Goal: Transaction & Acquisition: Purchase product/service

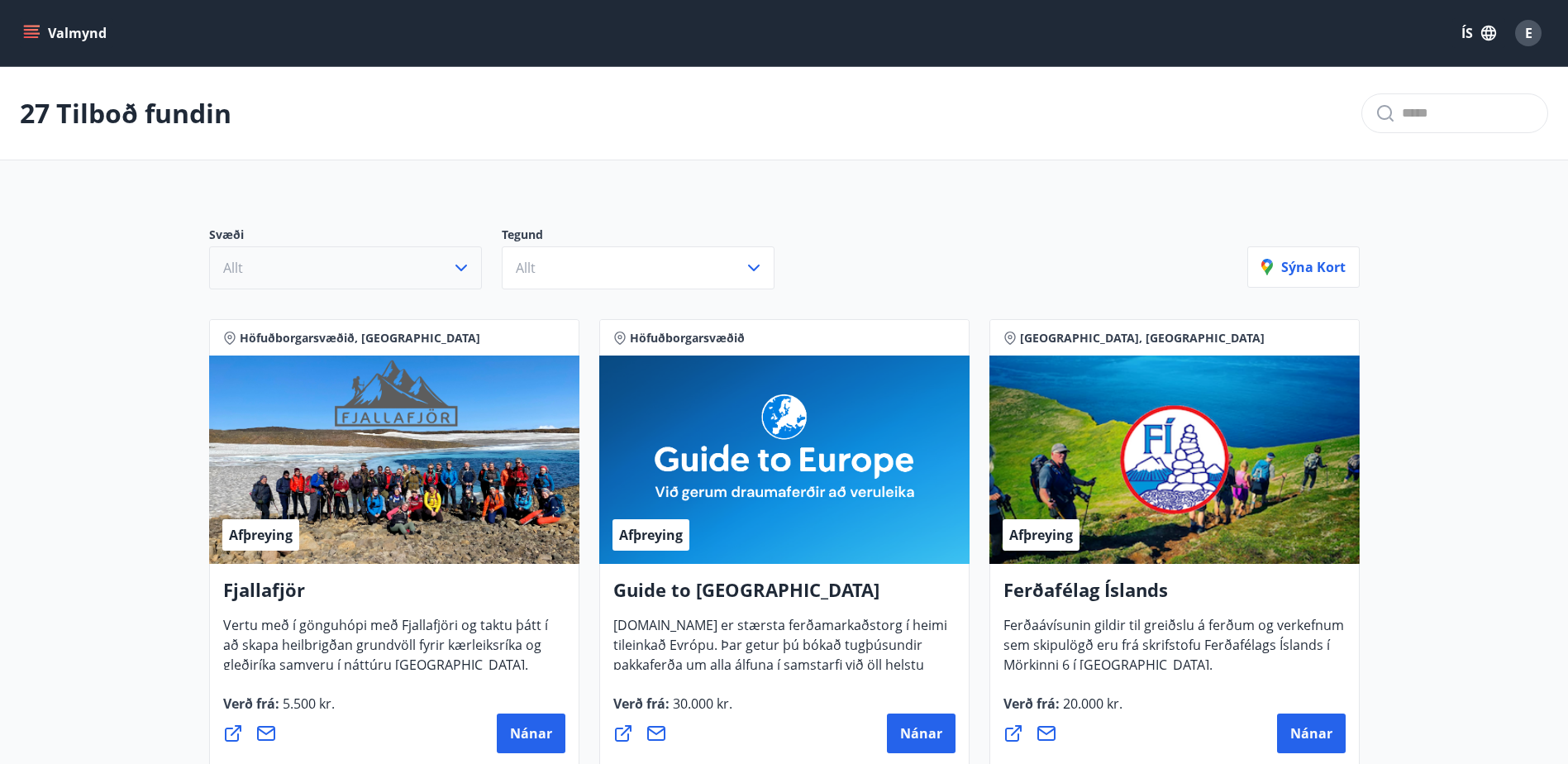
click at [459, 265] on icon "button" at bounding box center [461, 268] width 20 height 20
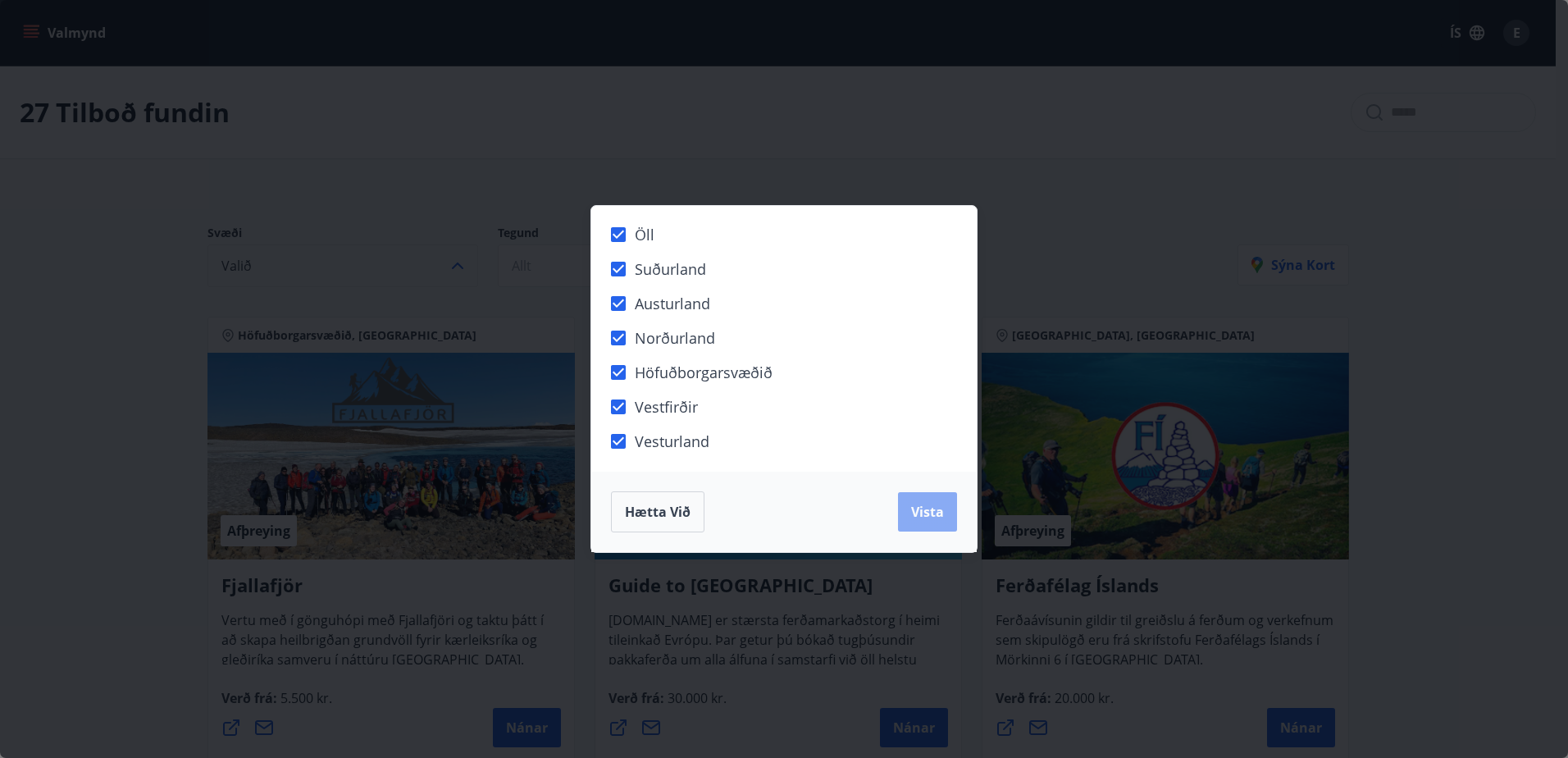
click at [937, 505] on span "Vista" at bounding box center [927, 512] width 32 height 18
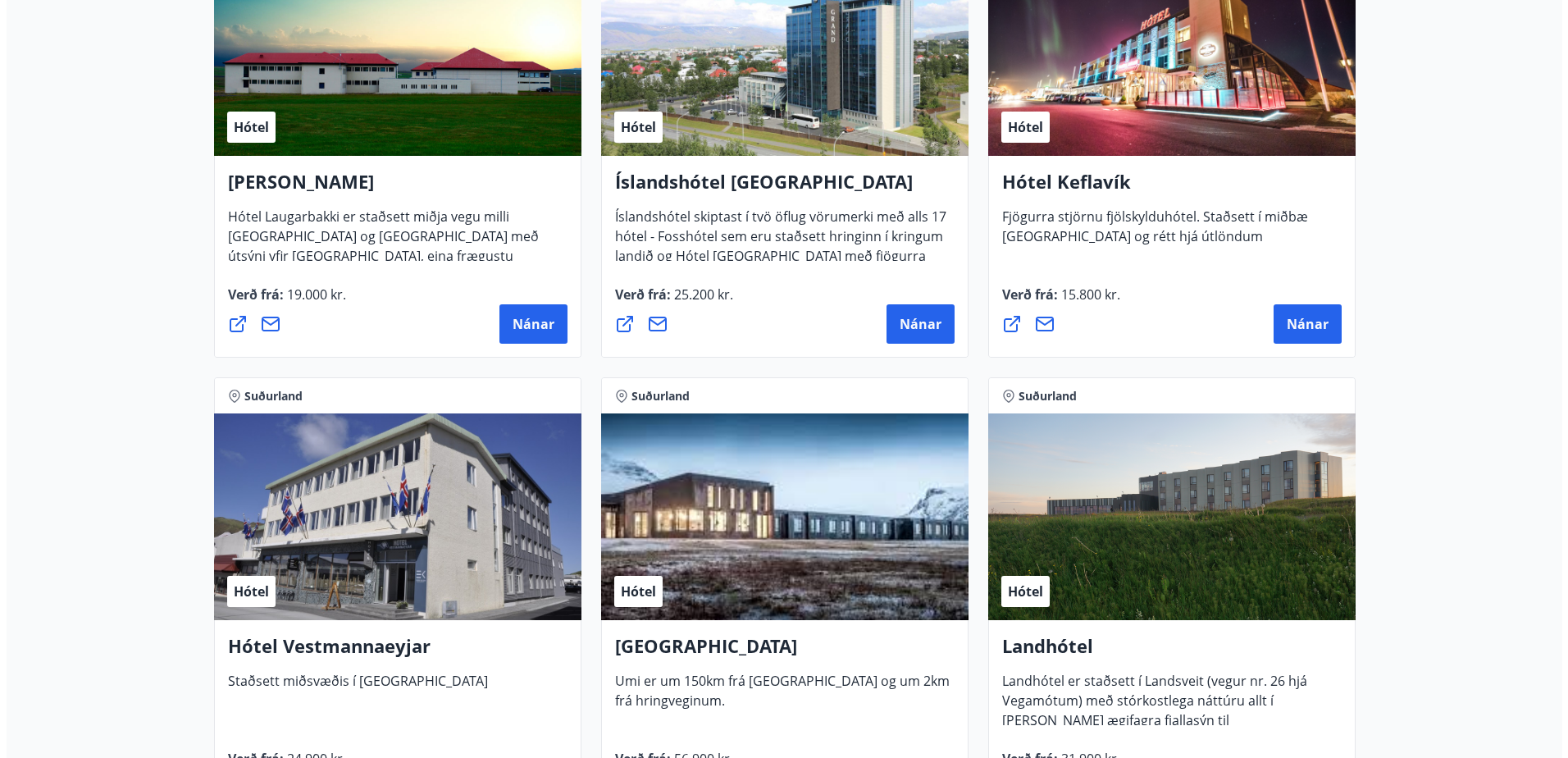
scroll to position [3199, 0]
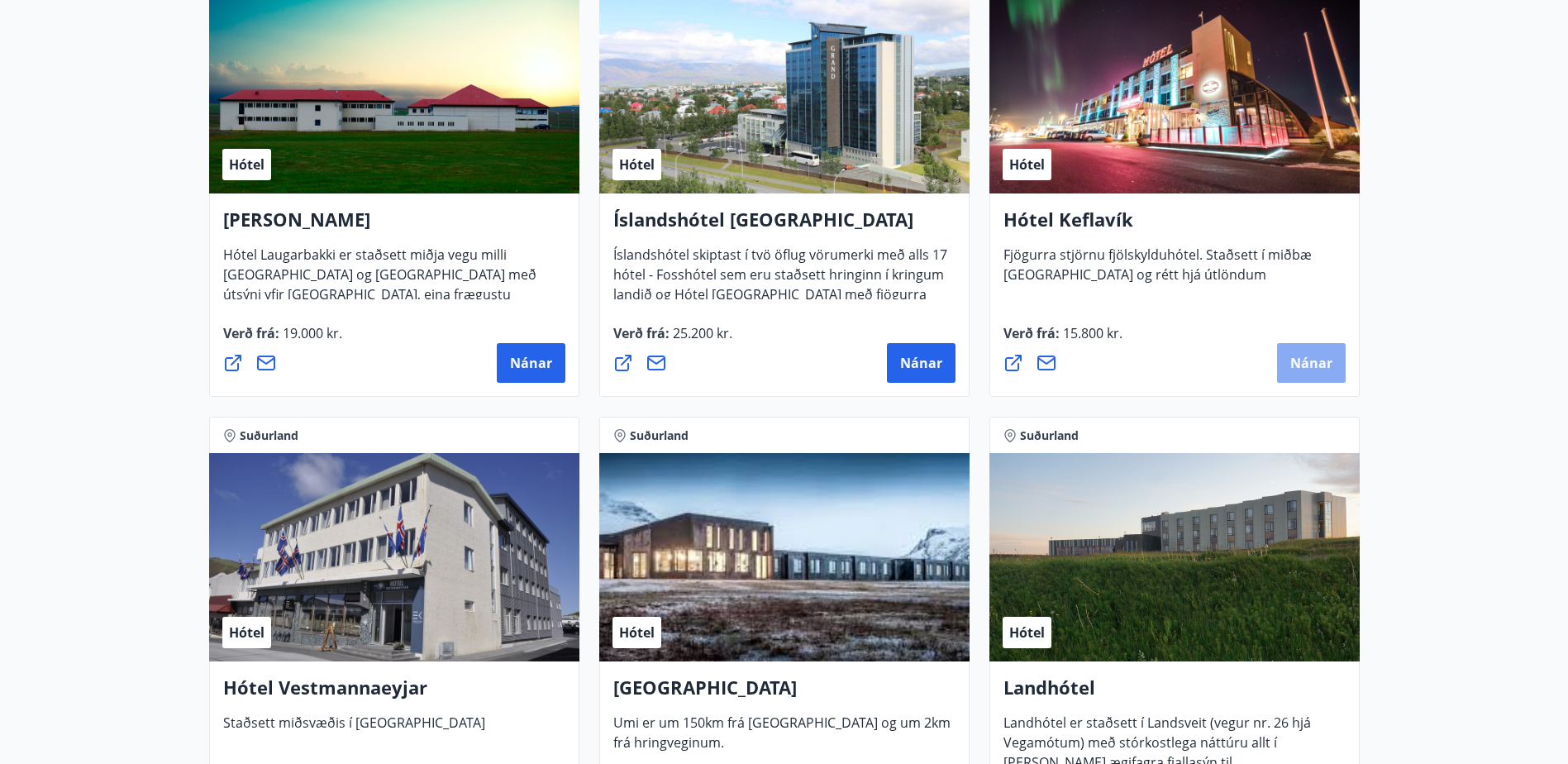
click at [1301, 362] on span "Nánar" at bounding box center [1311, 363] width 42 height 18
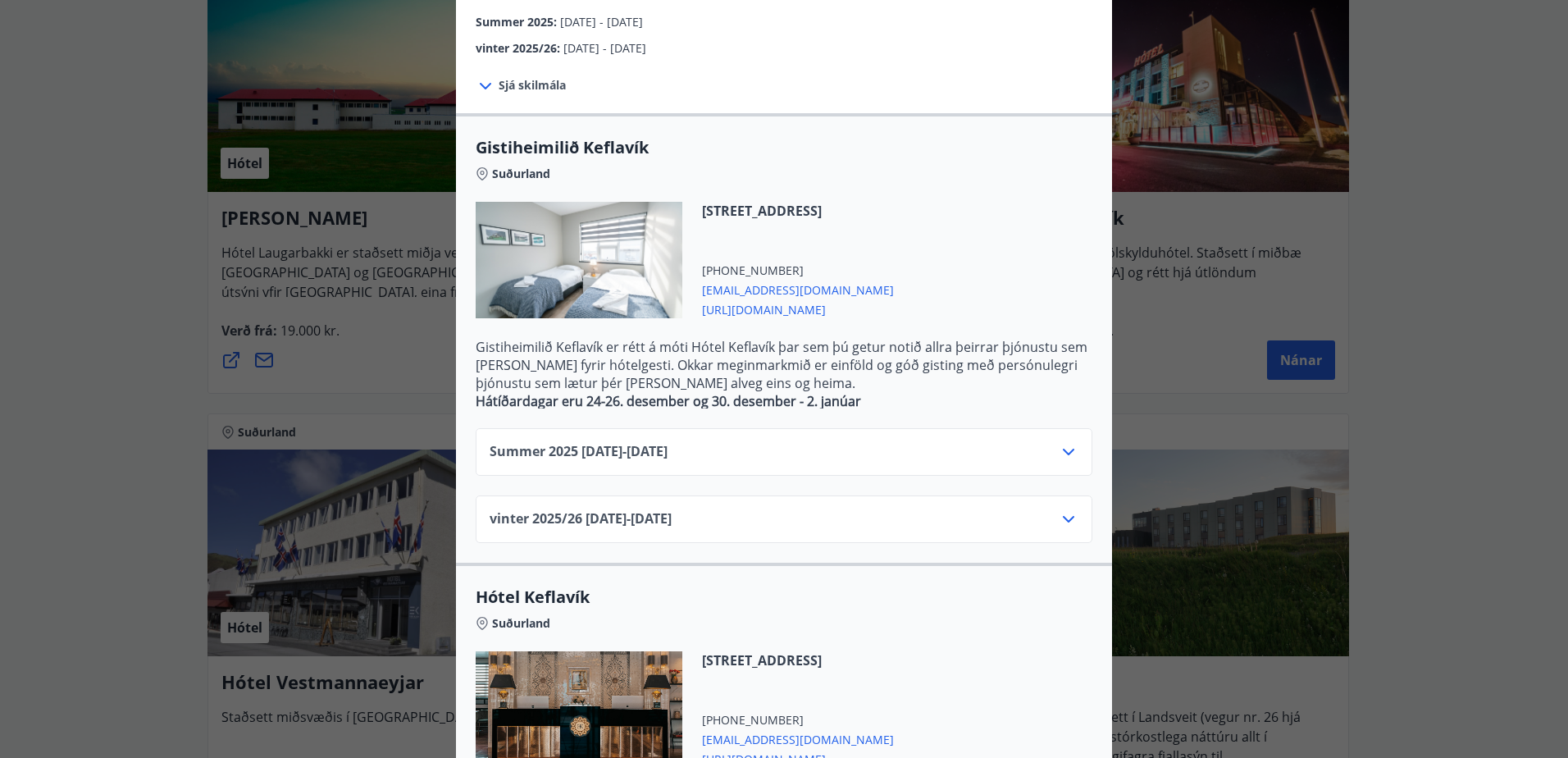
scroll to position [483, 0]
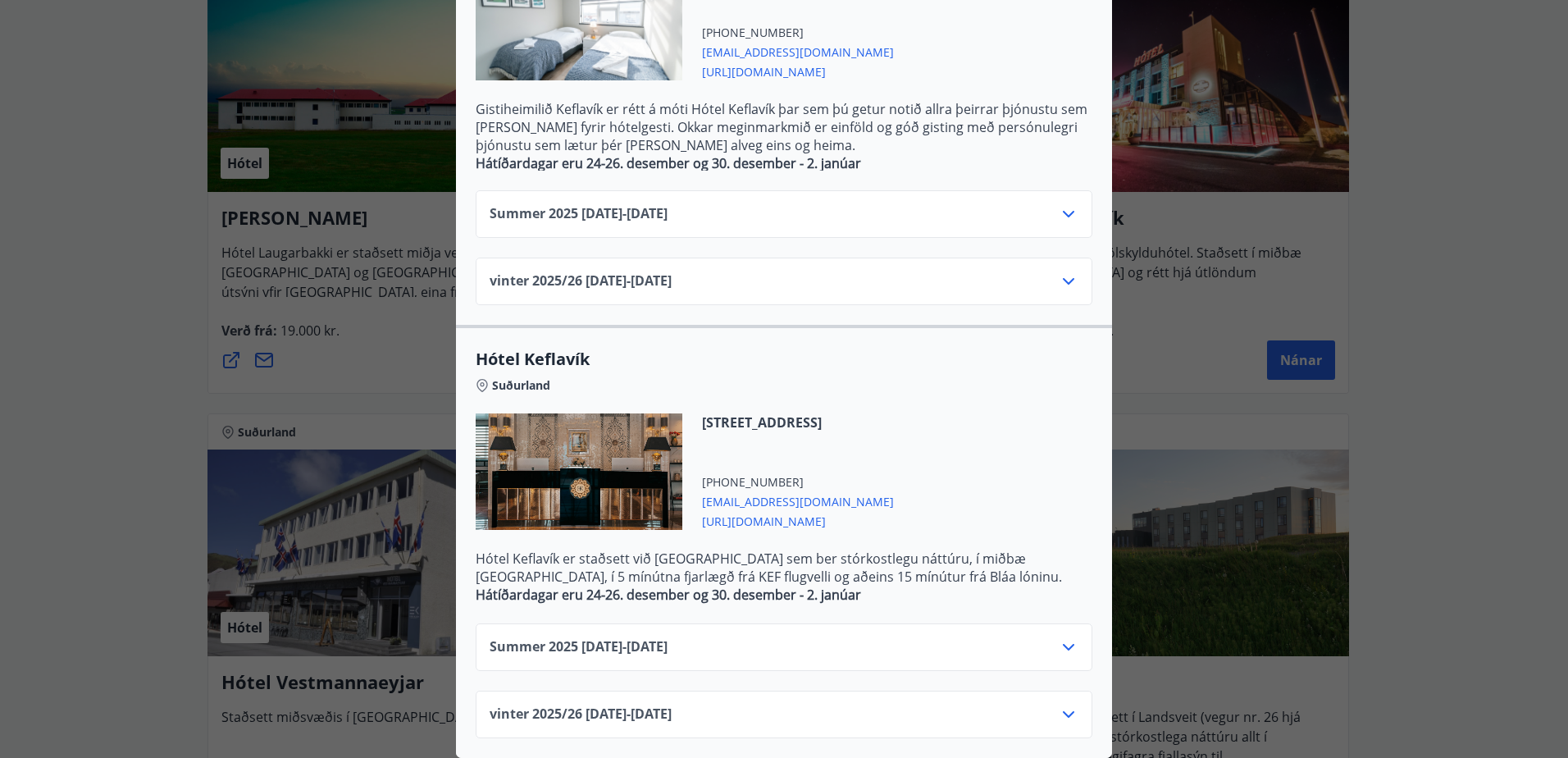
click at [1065, 705] on icon at bounding box center [1069, 715] width 20 height 20
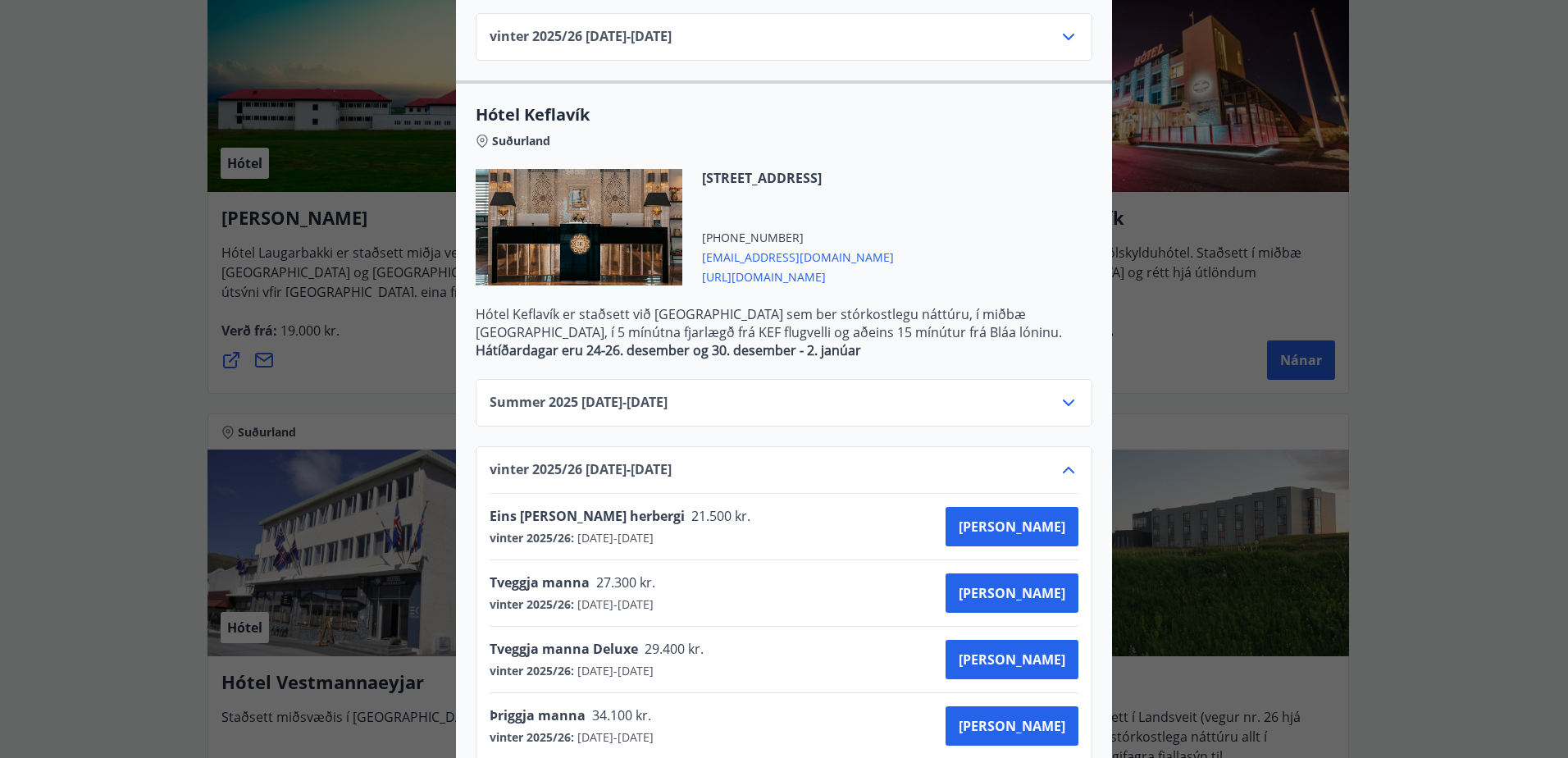
scroll to position [718, 0]
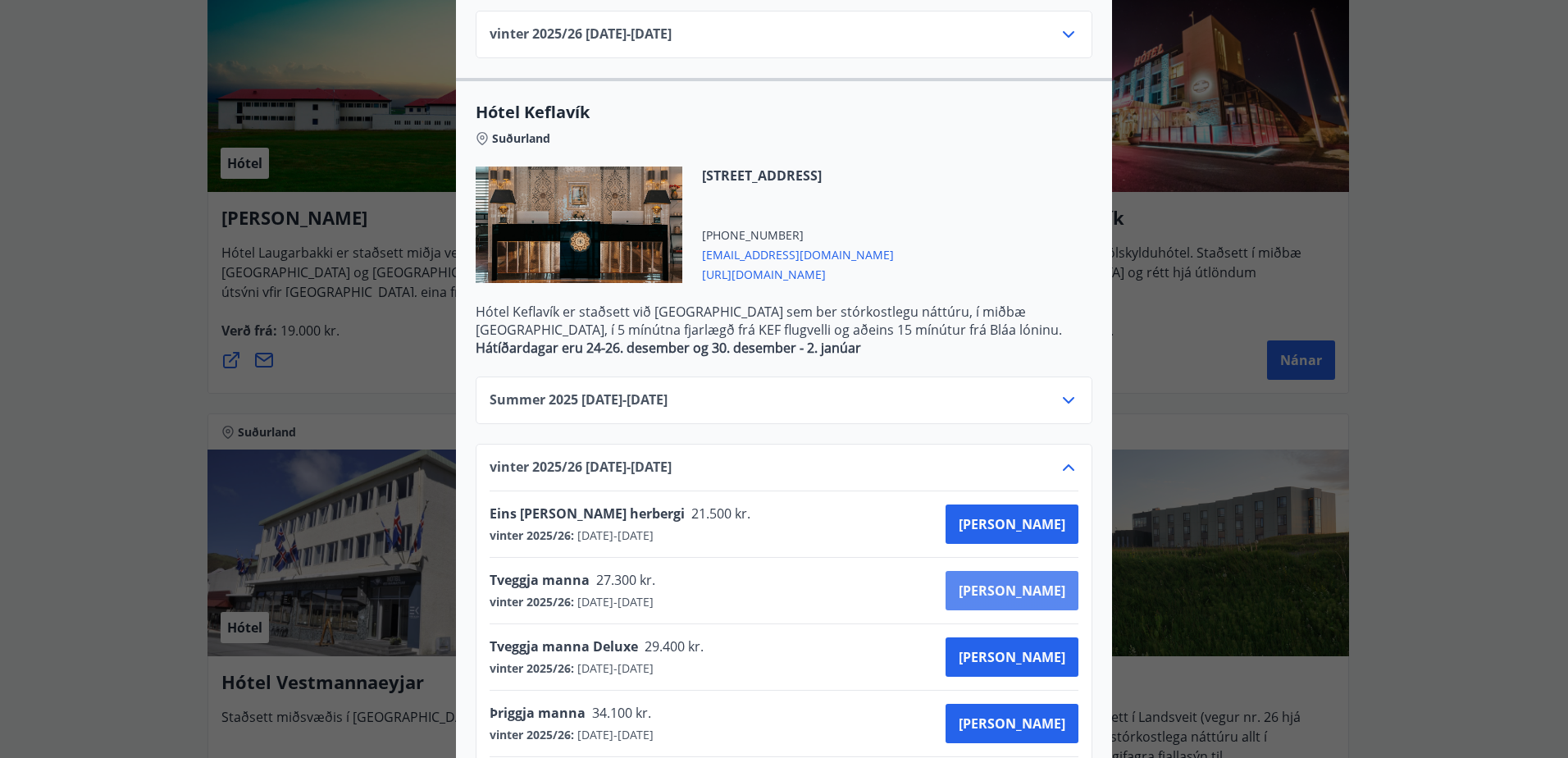
click at [1051, 588] on span "Kaupa" at bounding box center [1012, 591] width 106 height 18
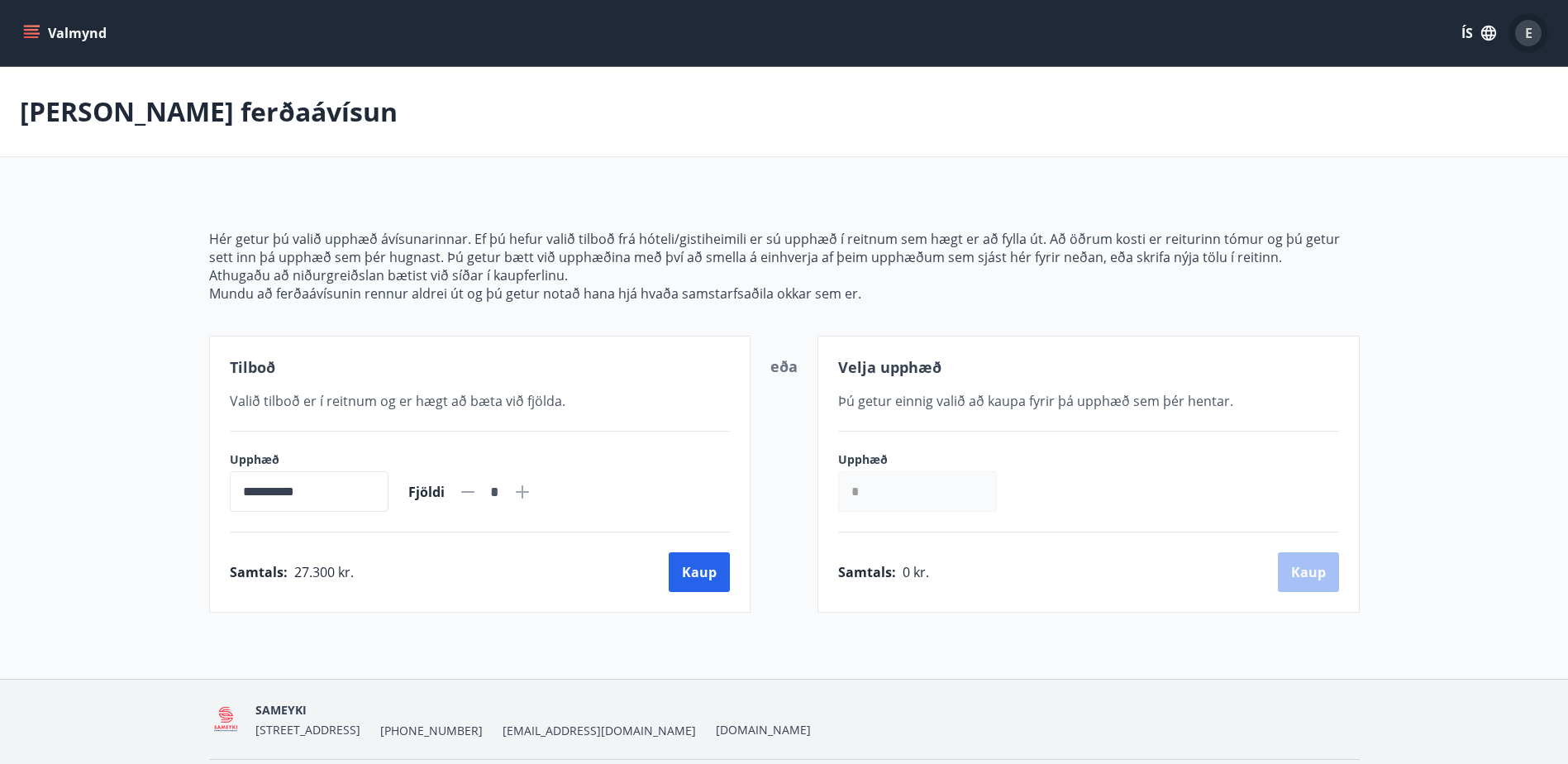
click at [1526, 32] on span "E" at bounding box center [1527, 33] width 7 height 18
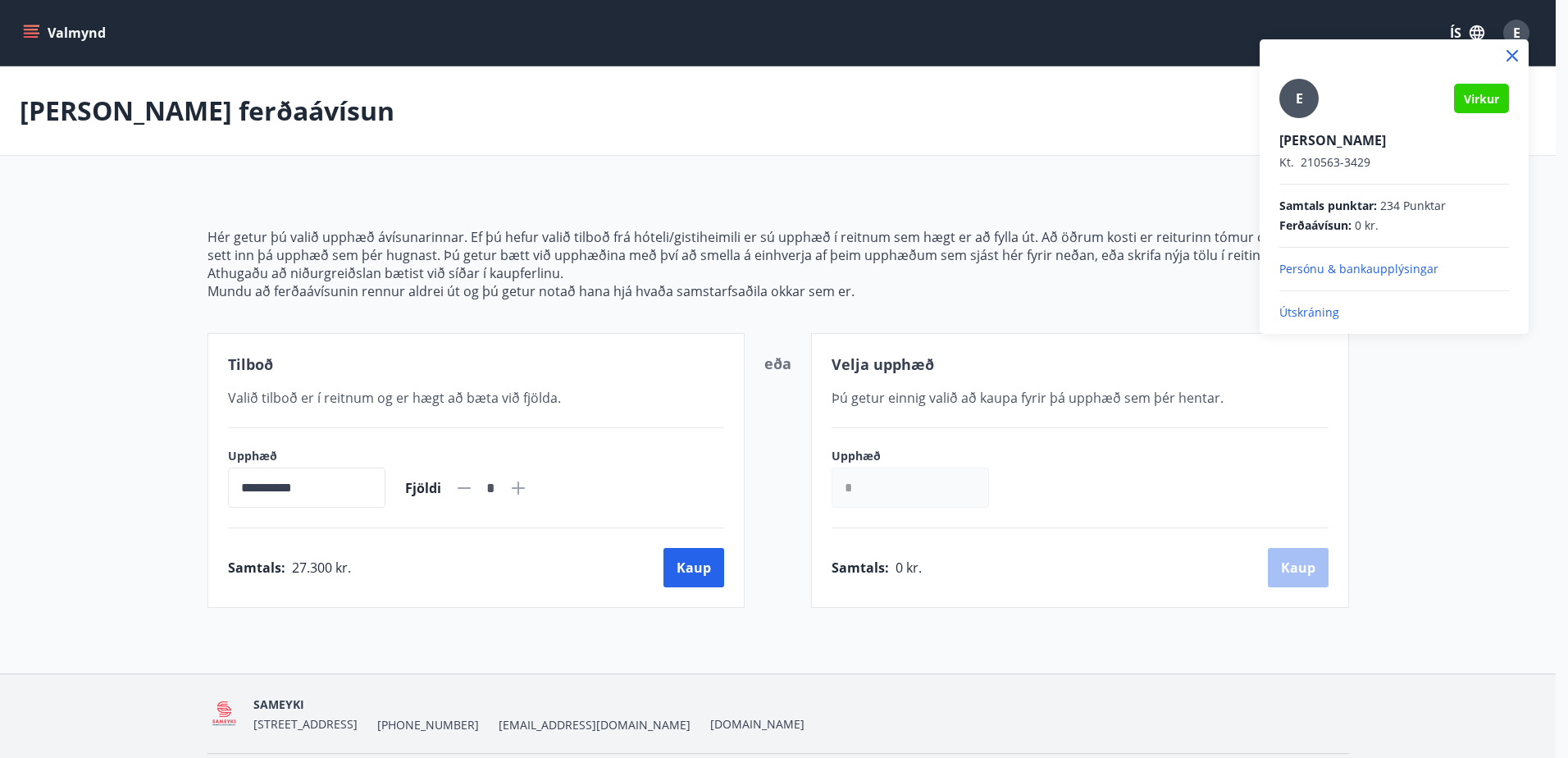
click at [1515, 50] on icon at bounding box center [1513, 56] width 20 height 20
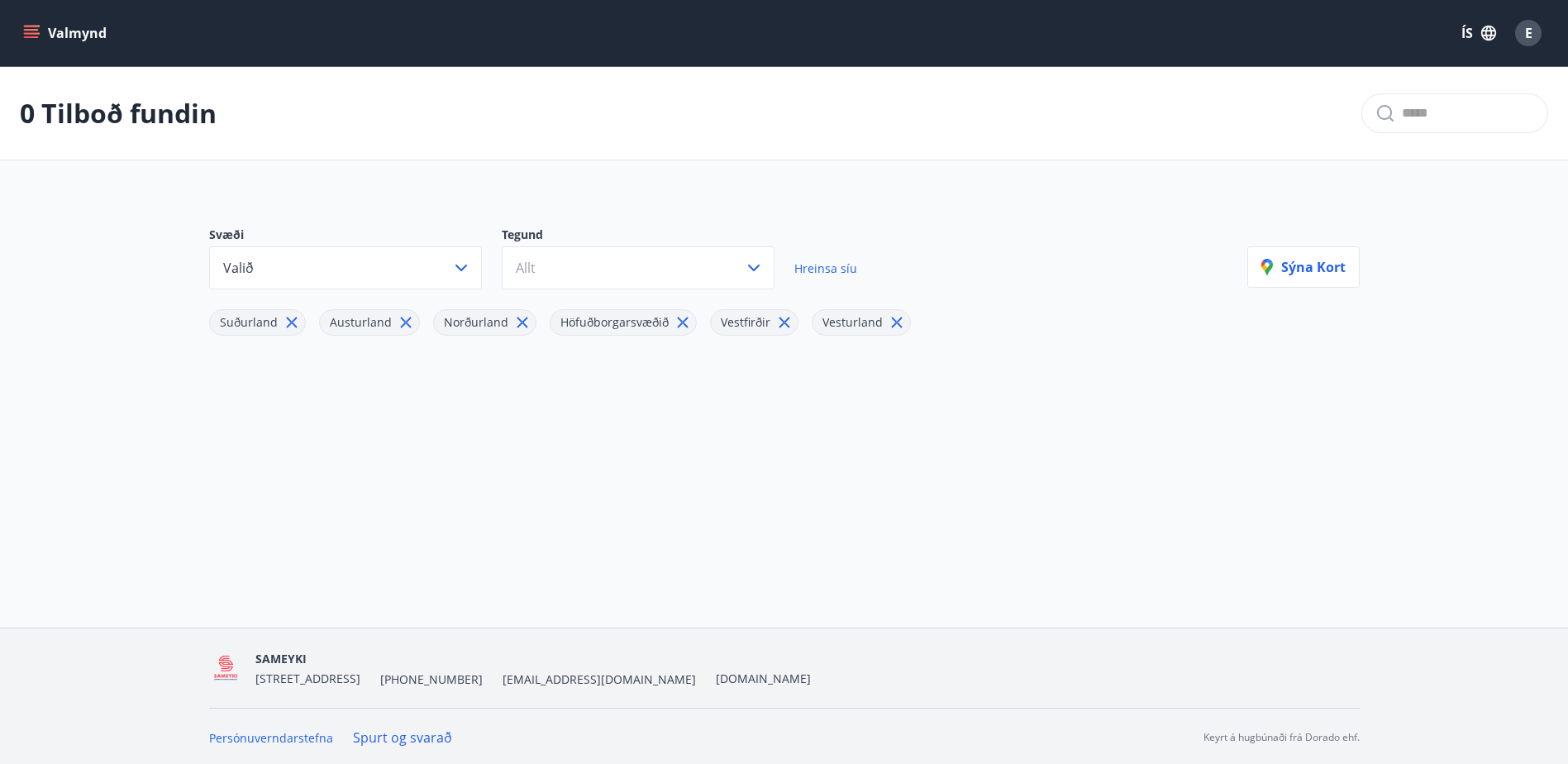
scroll to position [2, 0]
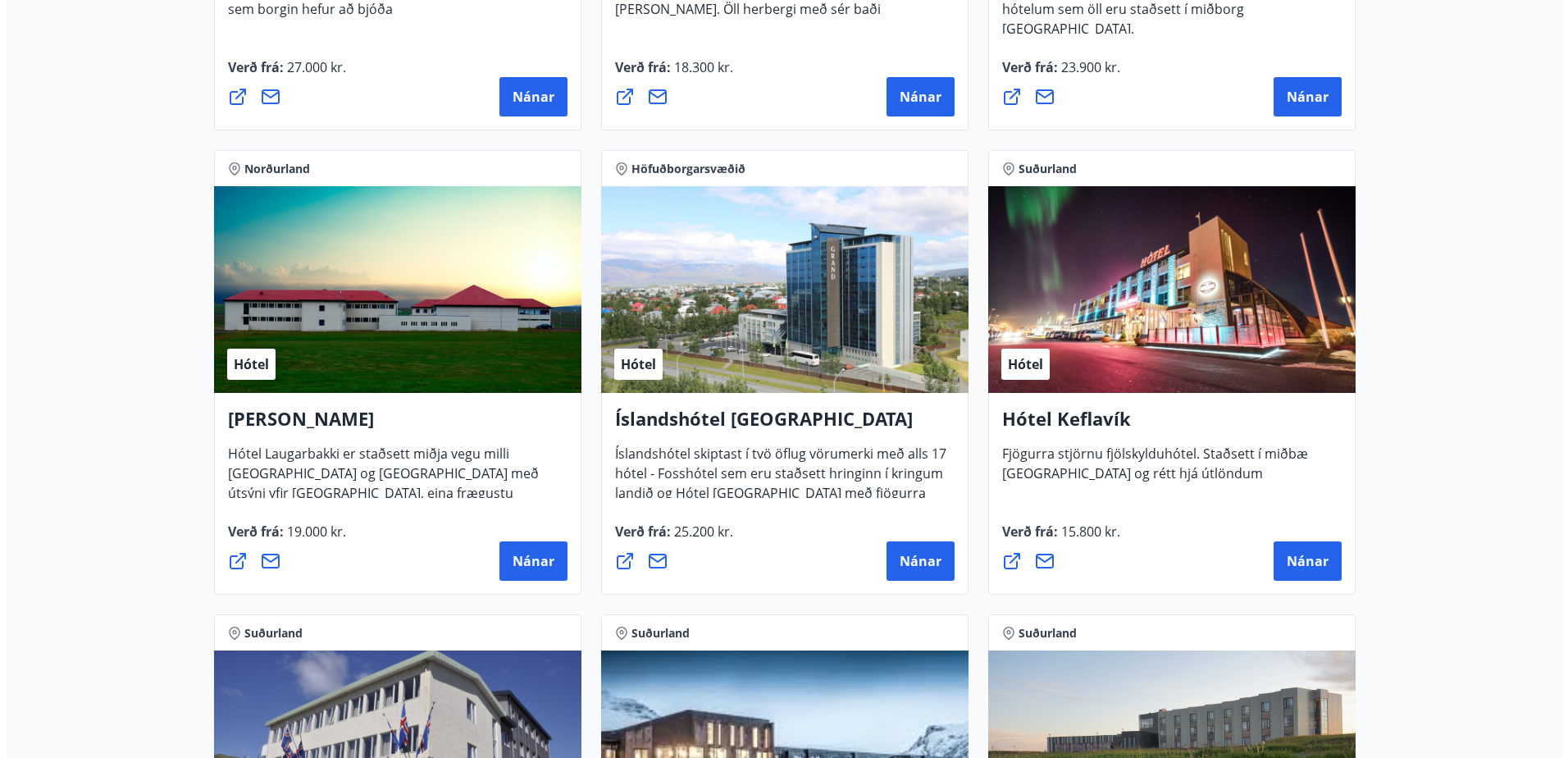
scroll to position [2953, 0]
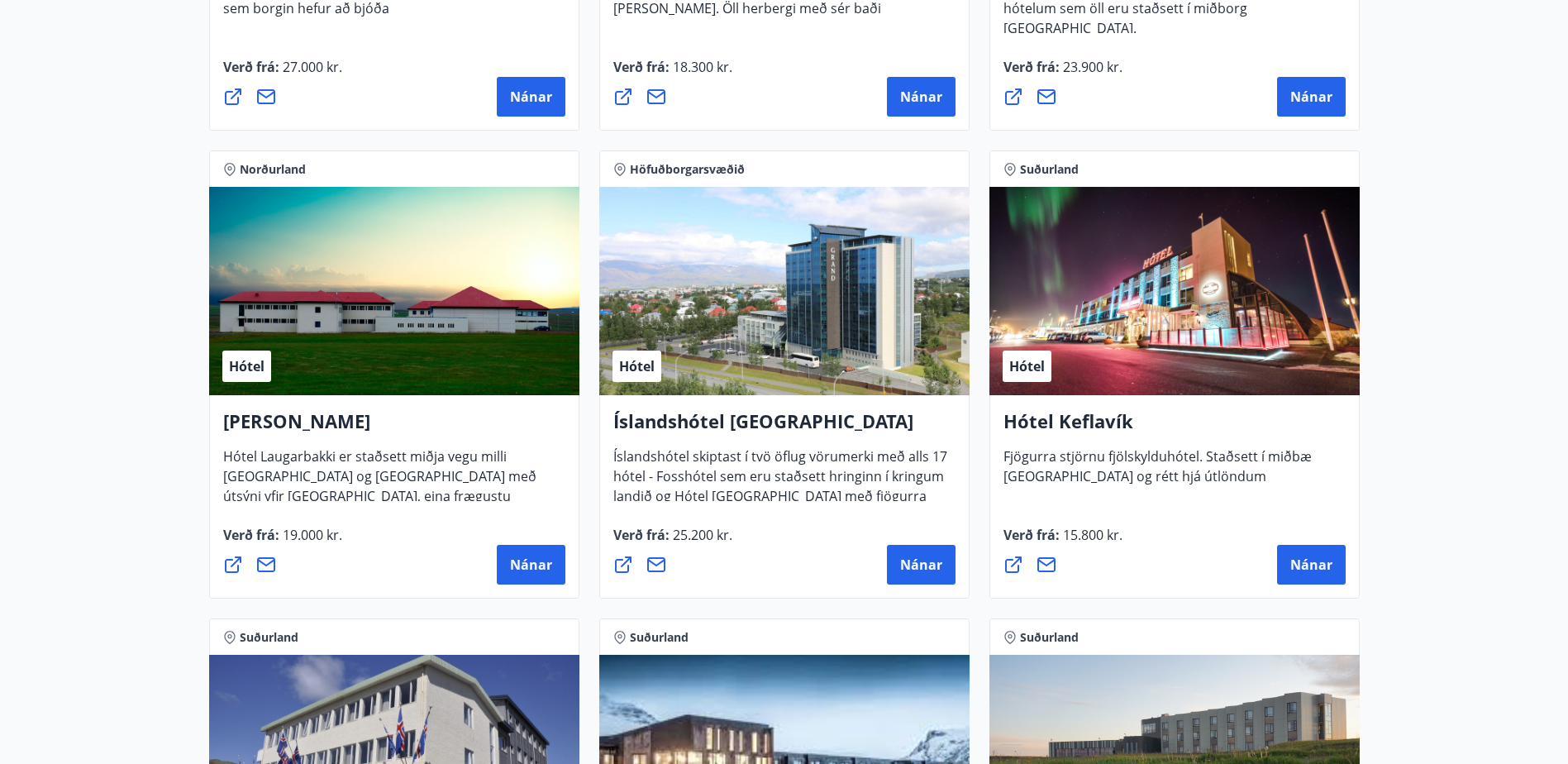
click at [1168, 371] on div "Hótel" at bounding box center [1173, 291] width 370 height 208
click at [1063, 359] on div "Hótel" at bounding box center [1173, 291] width 370 height 208
click at [1319, 563] on span "Nánar" at bounding box center [1311, 565] width 42 height 18
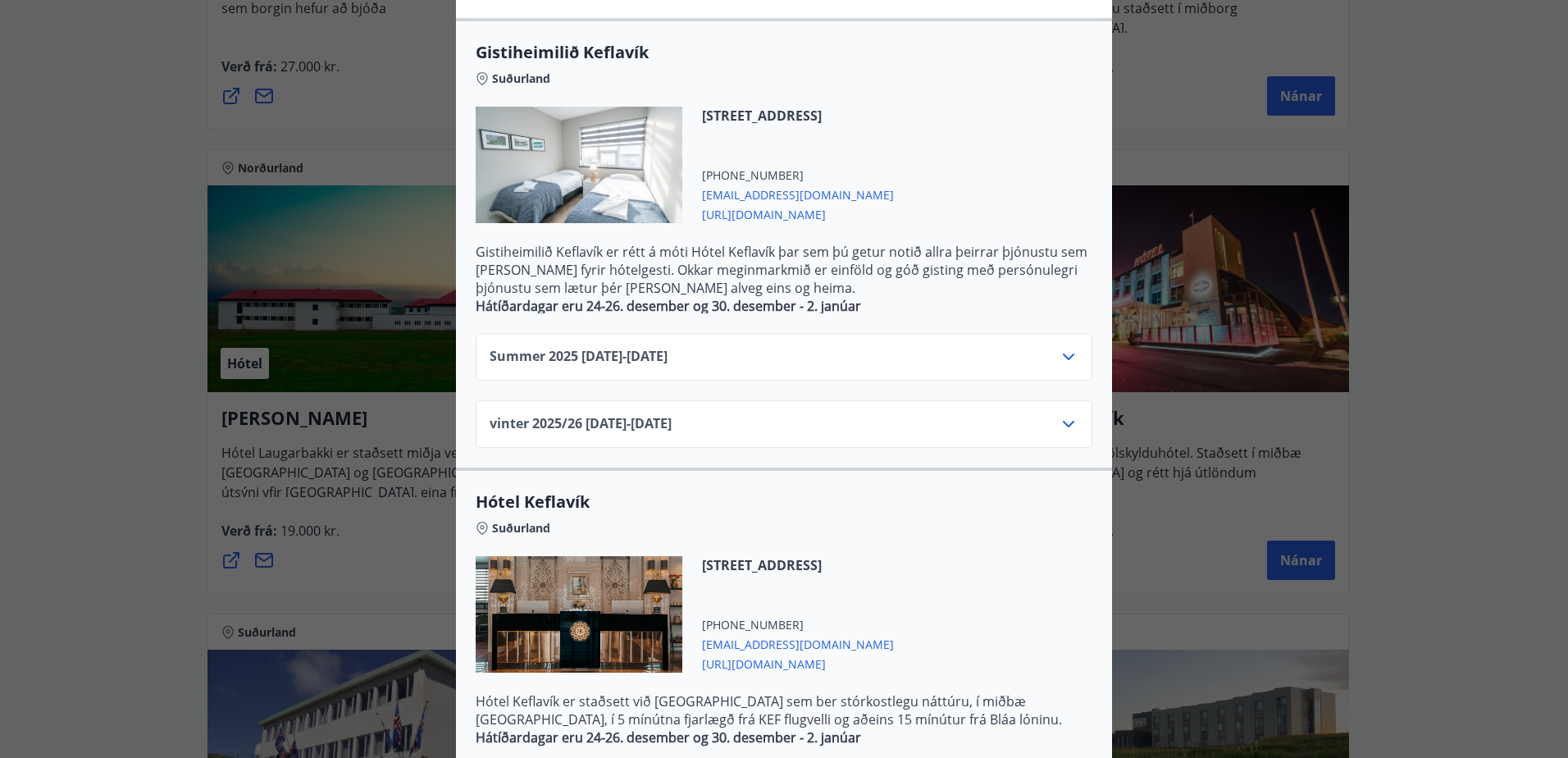
scroll to position [411, 0]
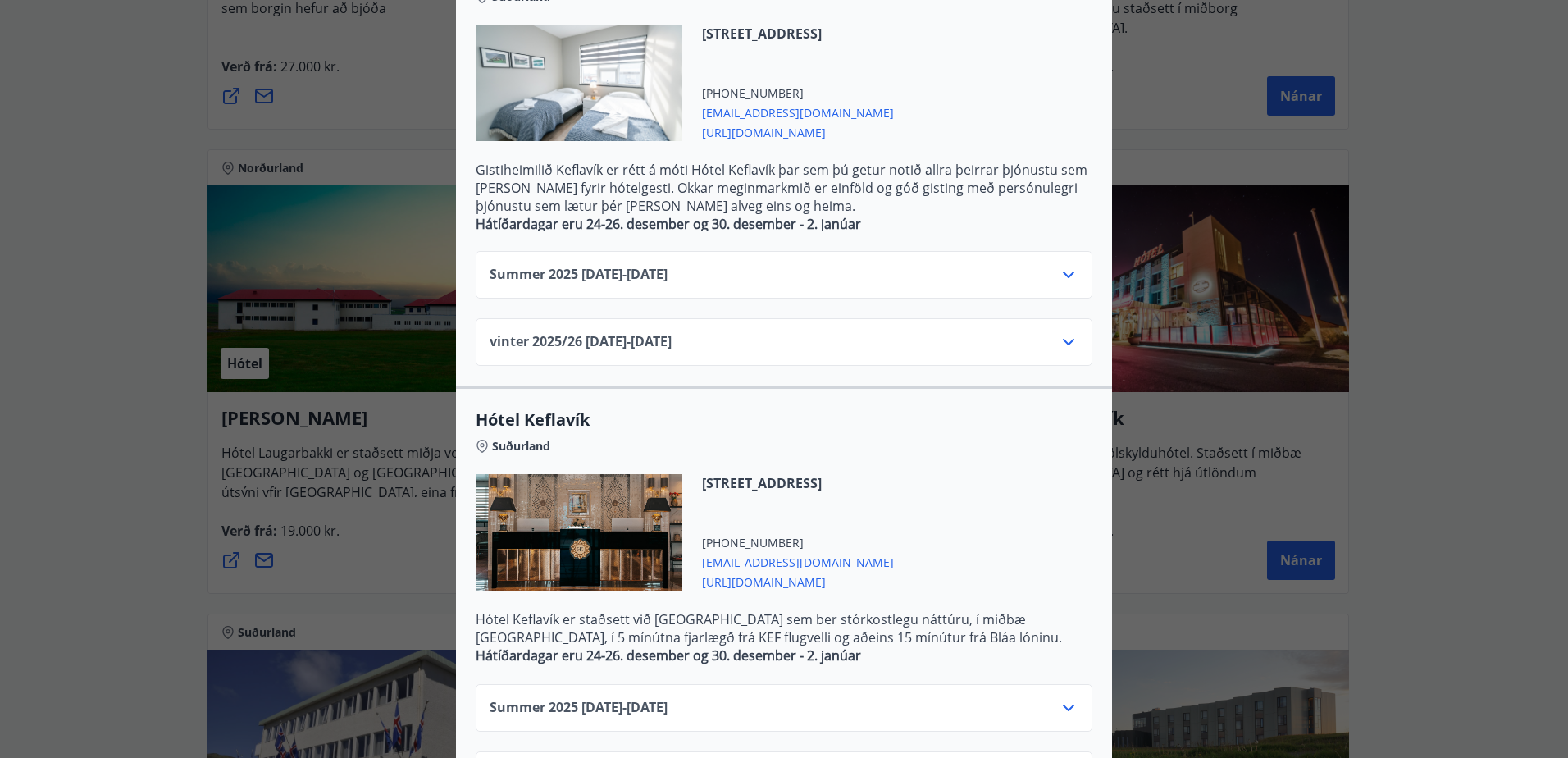
click at [1061, 345] on icon at bounding box center [1069, 342] width 20 height 20
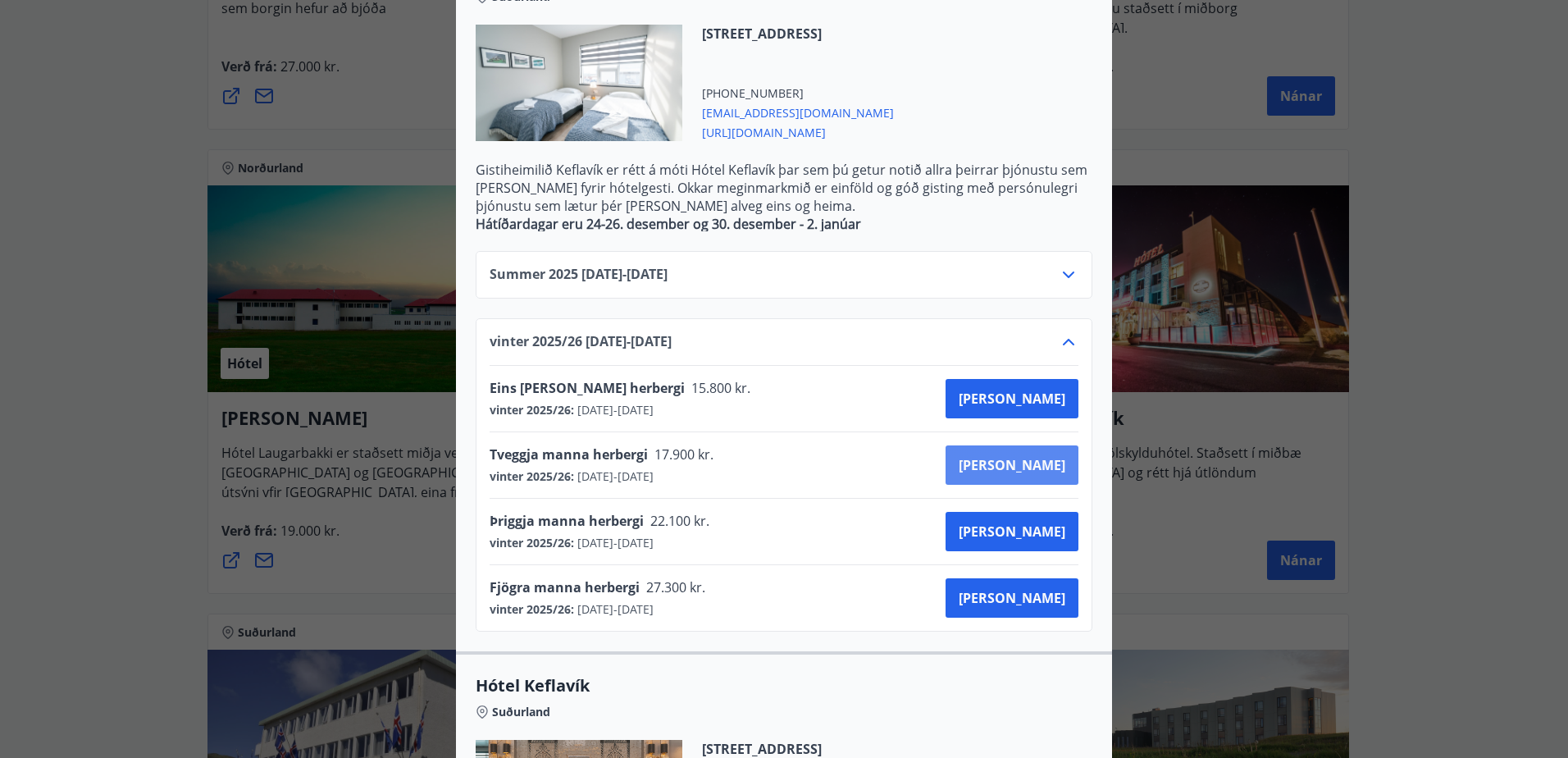
click at [1055, 465] on span "Kaupa" at bounding box center [1012, 465] width 106 height 18
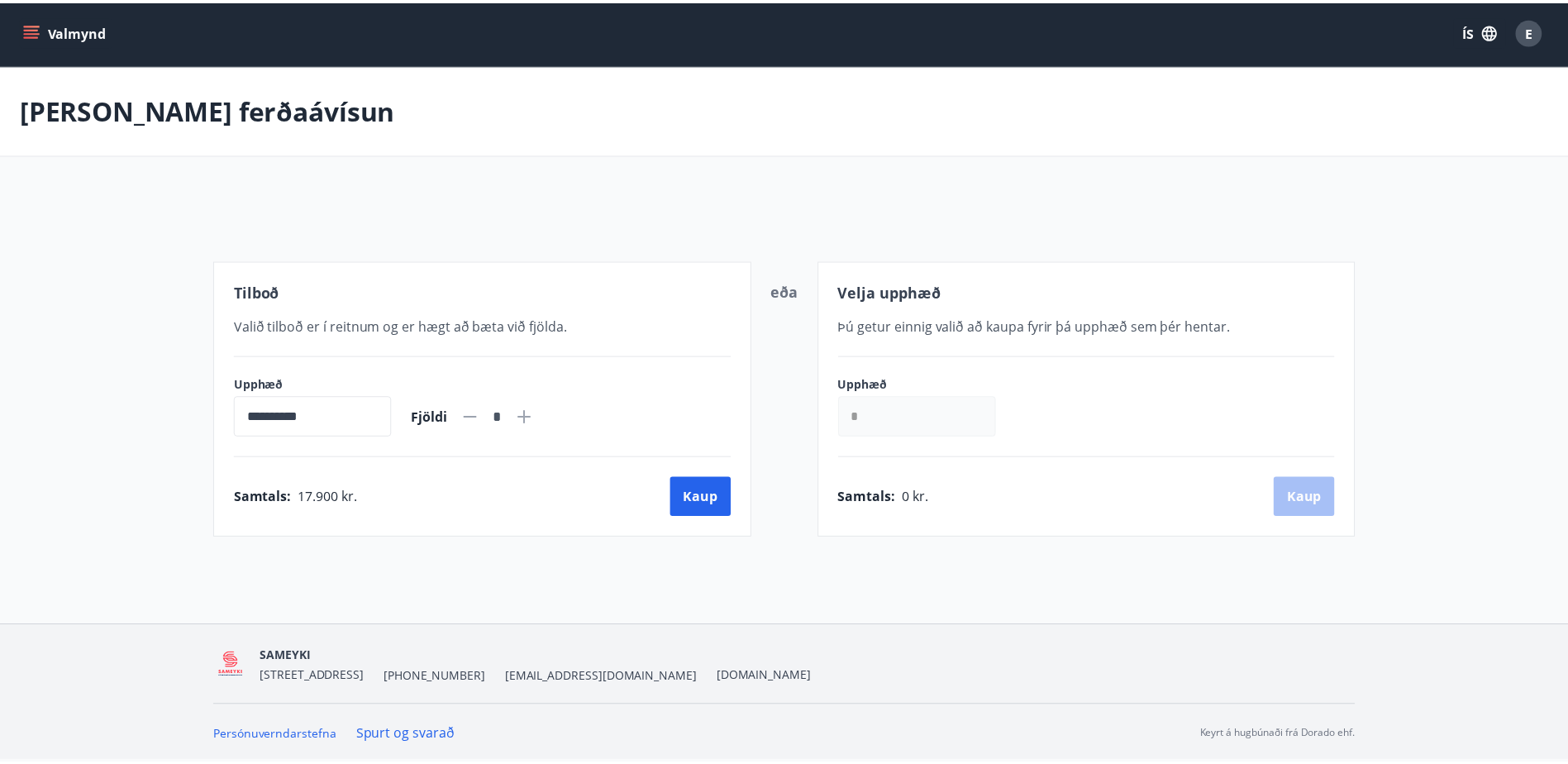
scroll to position [2, 0]
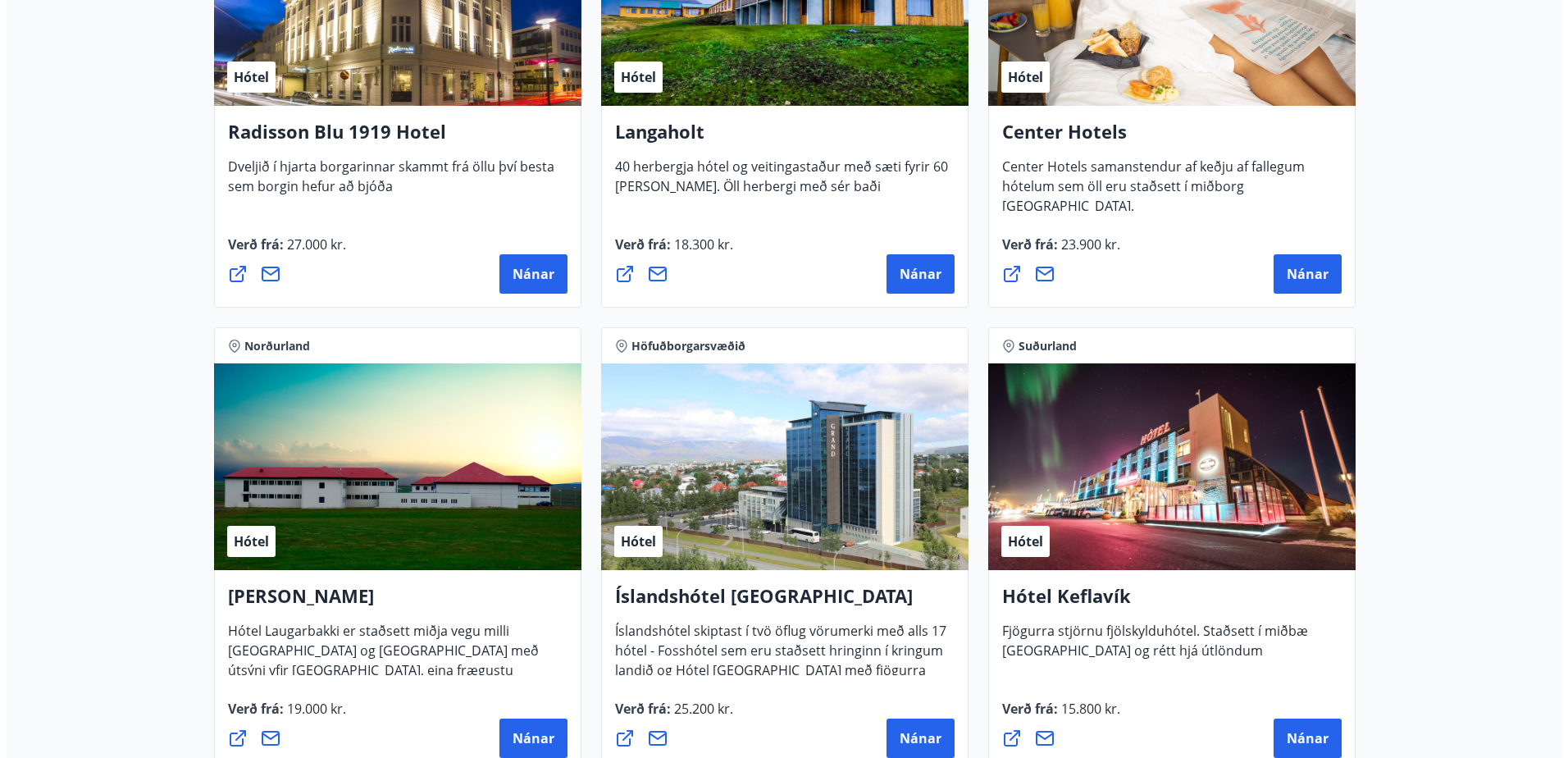
scroll to position [3038, 0]
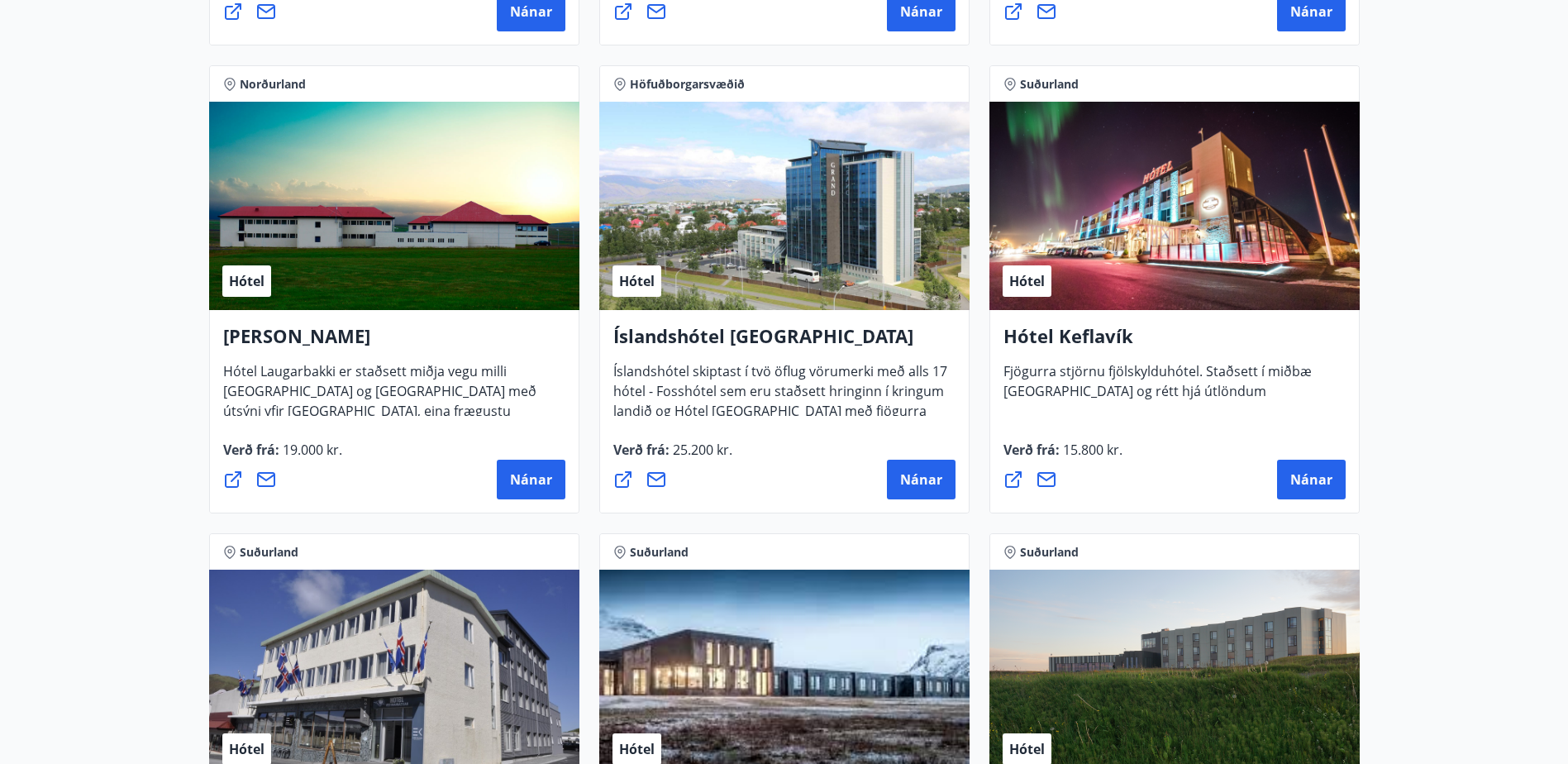
click at [1220, 262] on div "Hótel" at bounding box center [1173, 205] width 370 height 208
click at [1307, 479] on span "Nánar" at bounding box center [1311, 479] width 42 height 18
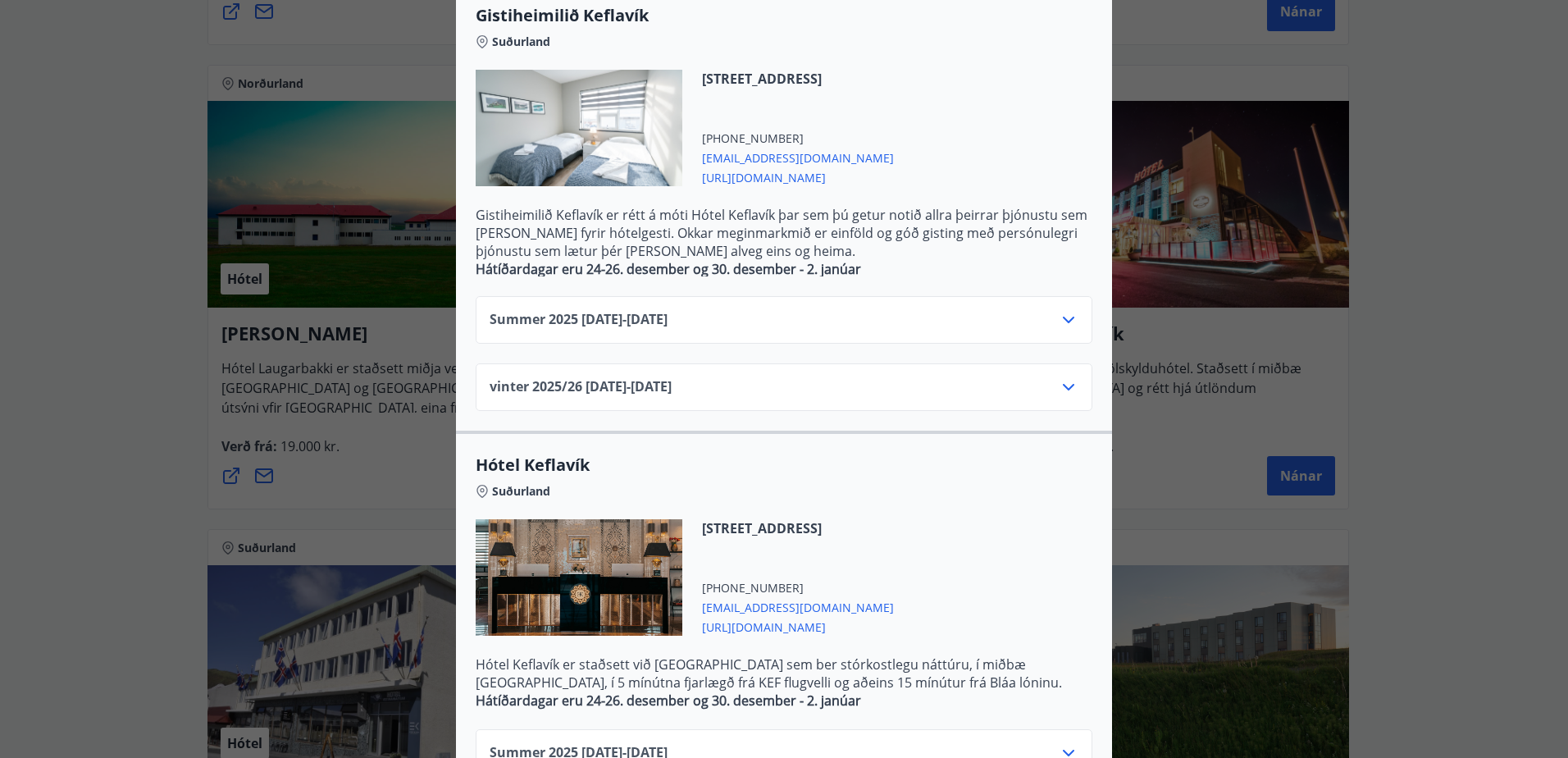
scroll to position [483, 0]
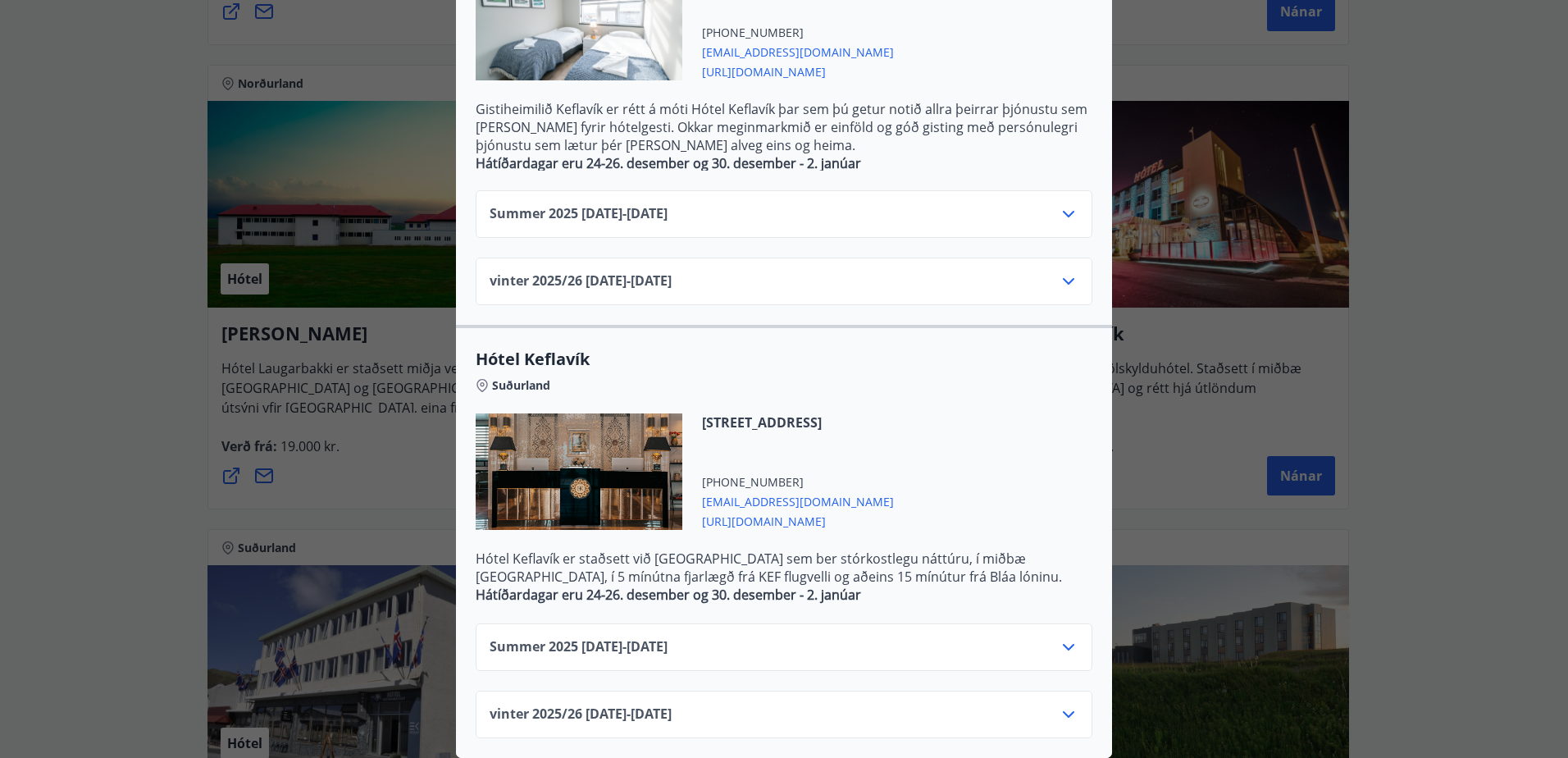
click at [1068, 705] on icon at bounding box center [1069, 715] width 20 height 20
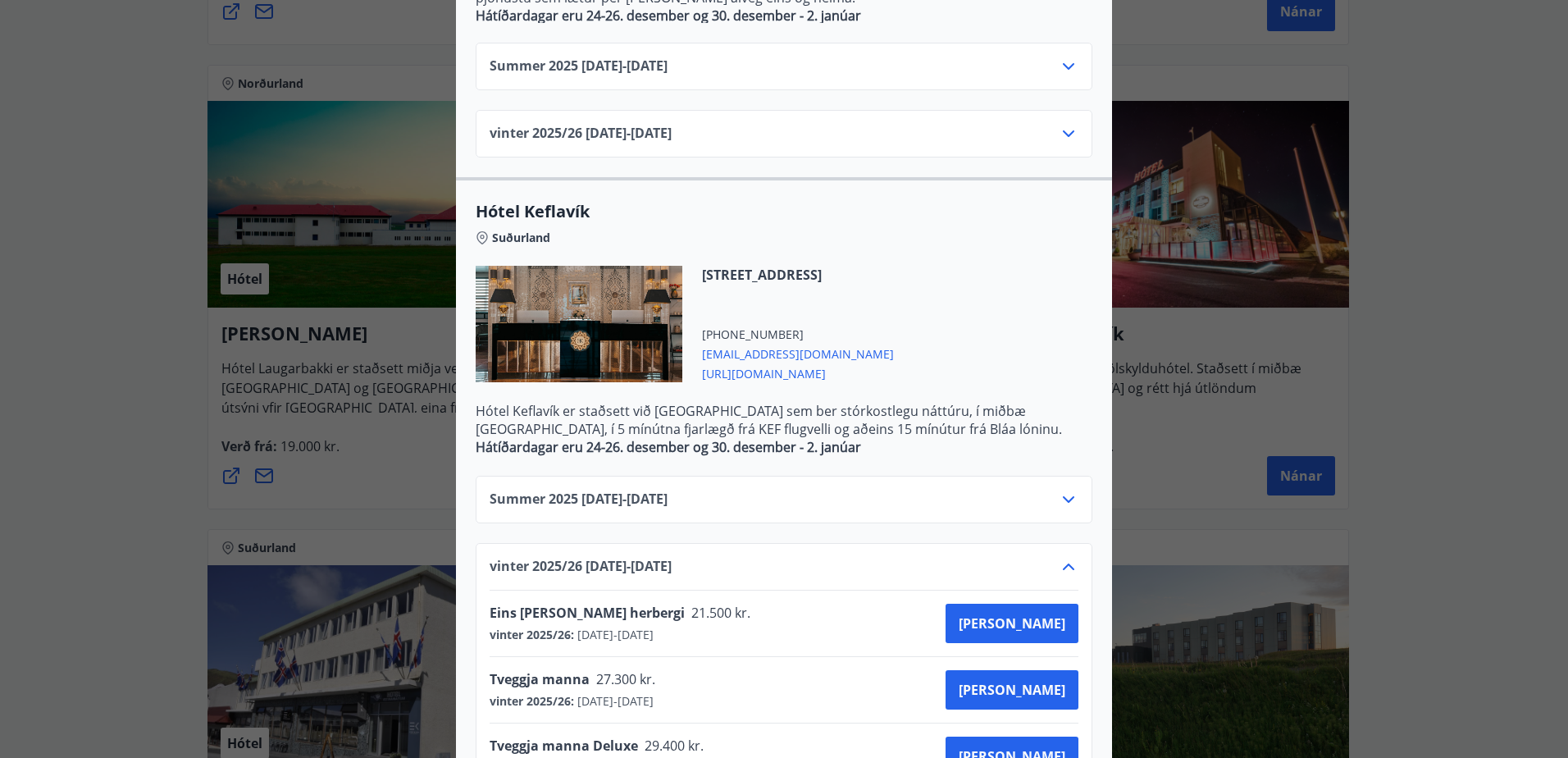
scroll to position [882, 0]
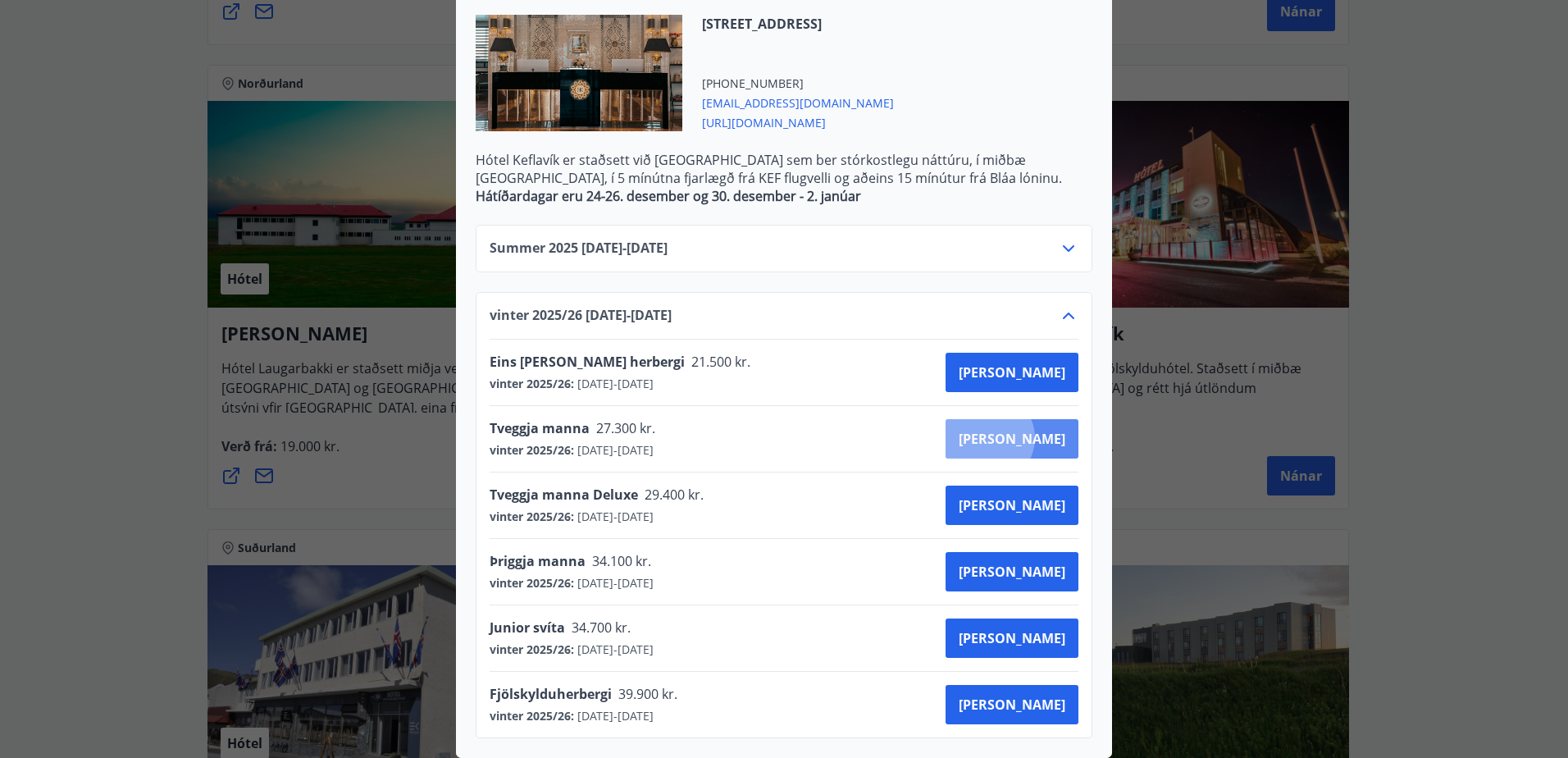
click at [1046, 430] on span "Kaupa" at bounding box center [1012, 439] width 106 height 18
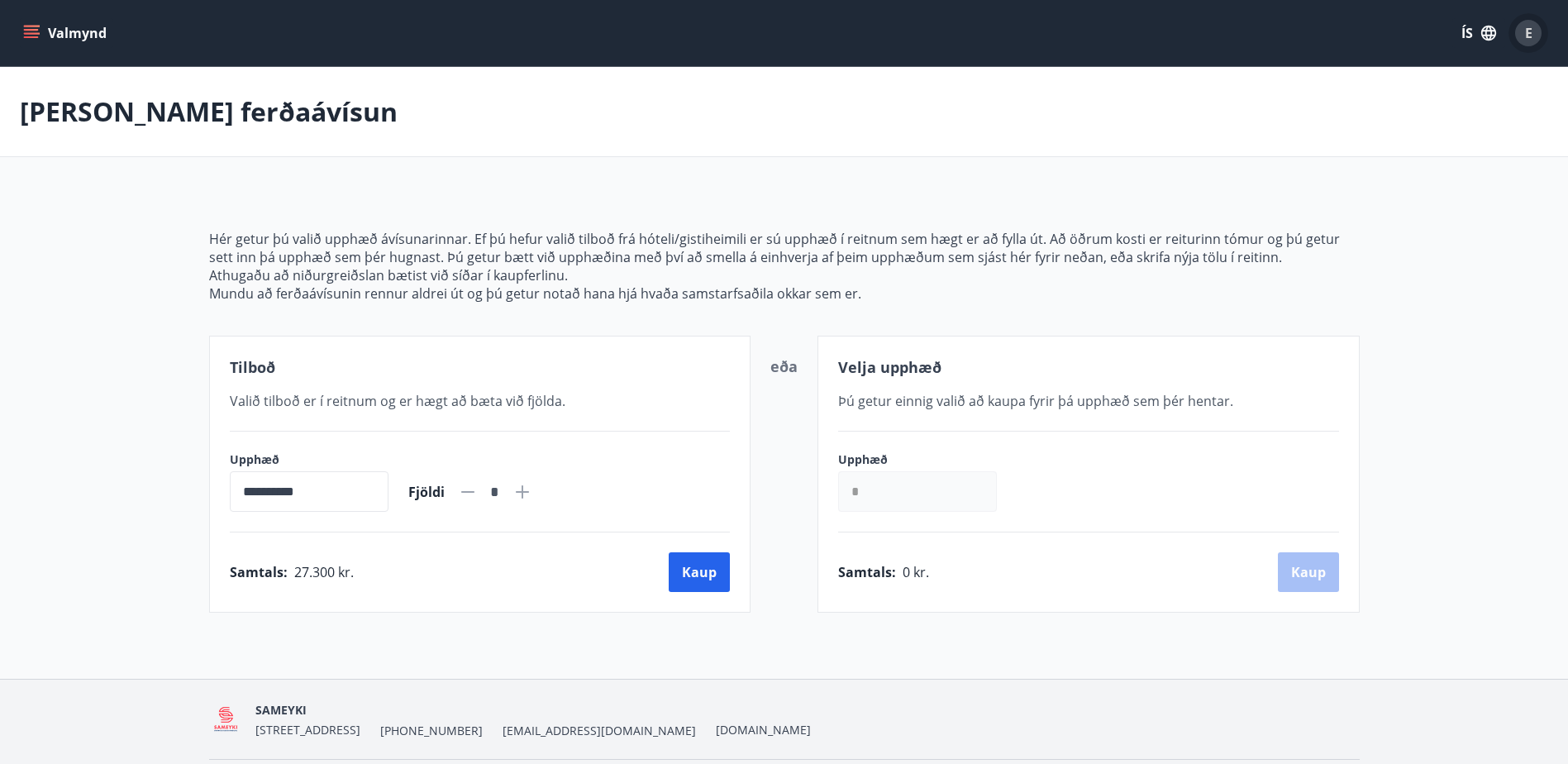
click at [1529, 28] on span "E" at bounding box center [1527, 33] width 7 height 18
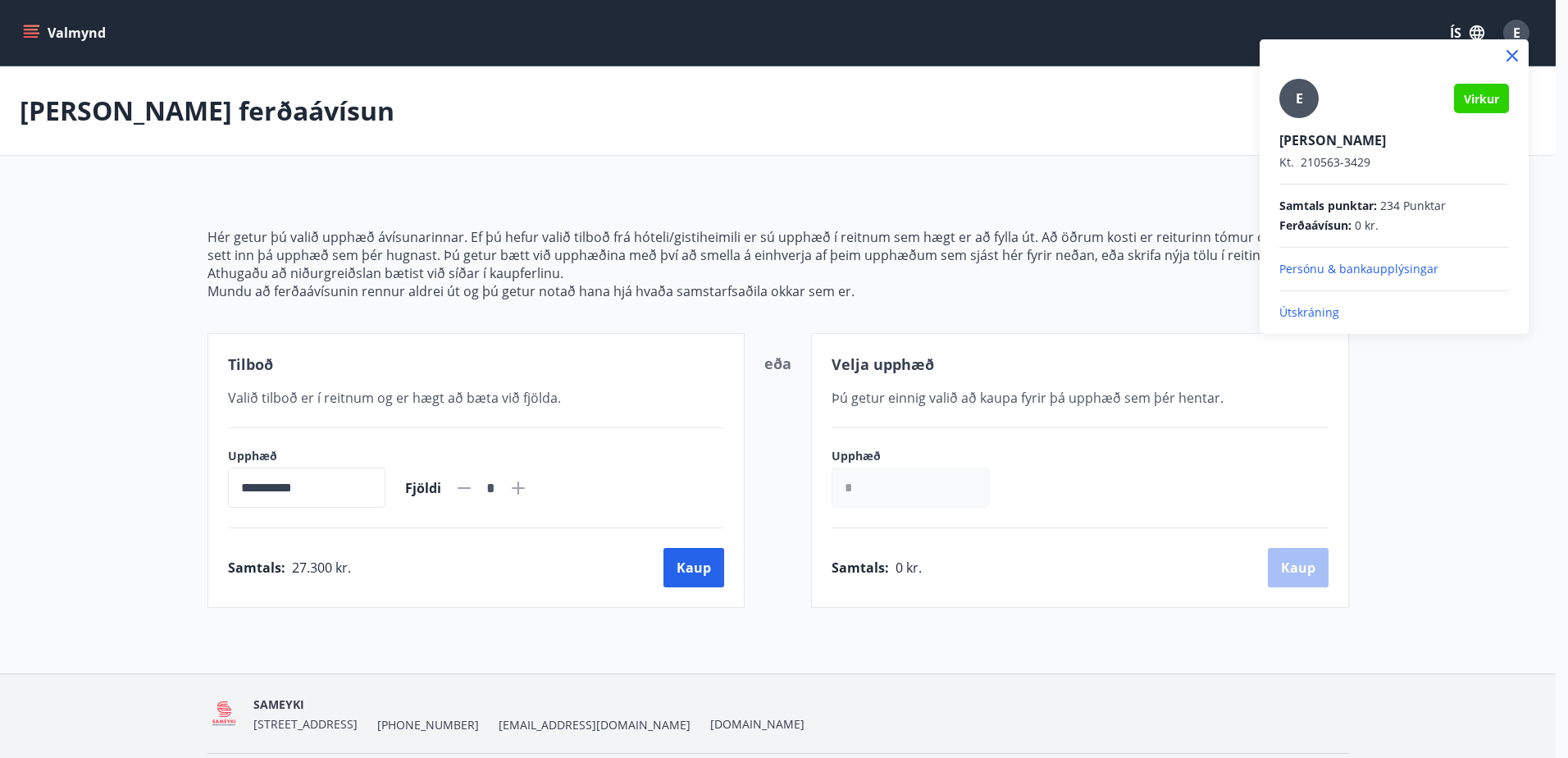
click at [1373, 270] on p "Persónu & bankaupplýsingar" at bounding box center [1394, 269] width 229 height 17
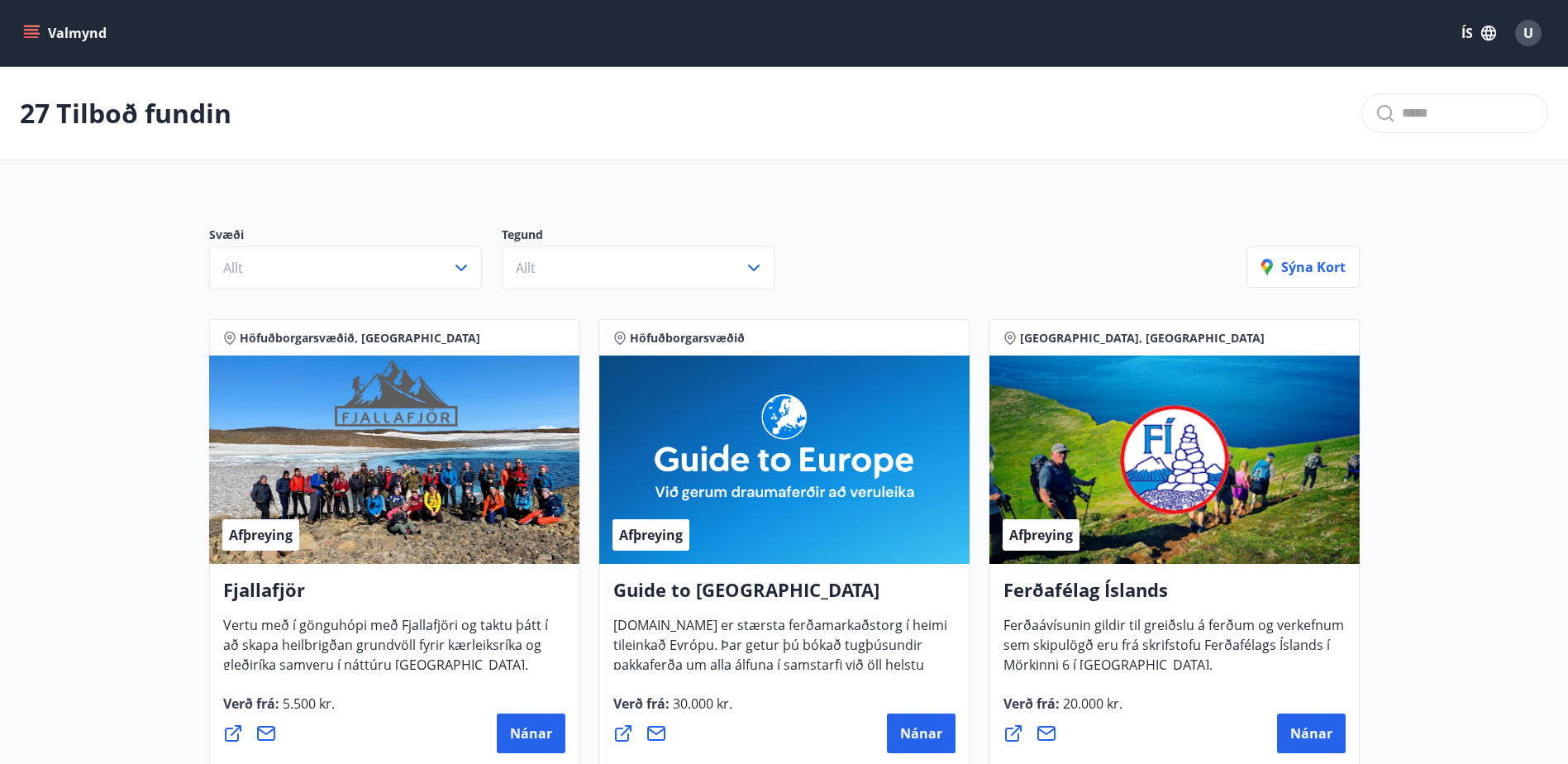
click at [1529, 27] on span "U" at bounding box center [1528, 33] width 10 height 18
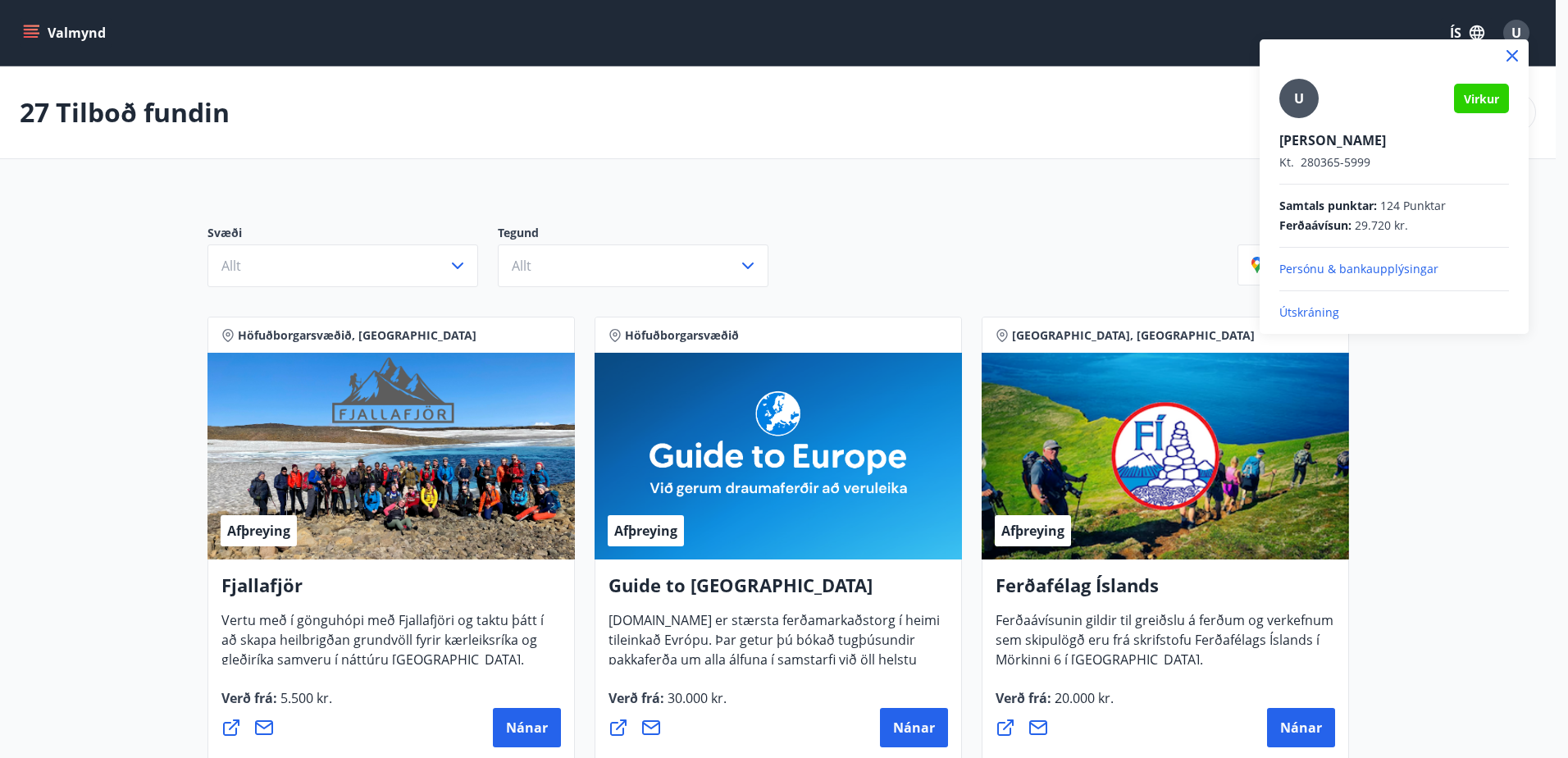
click at [1515, 49] on icon at bounding box center [1513, 56] width 20 height 20
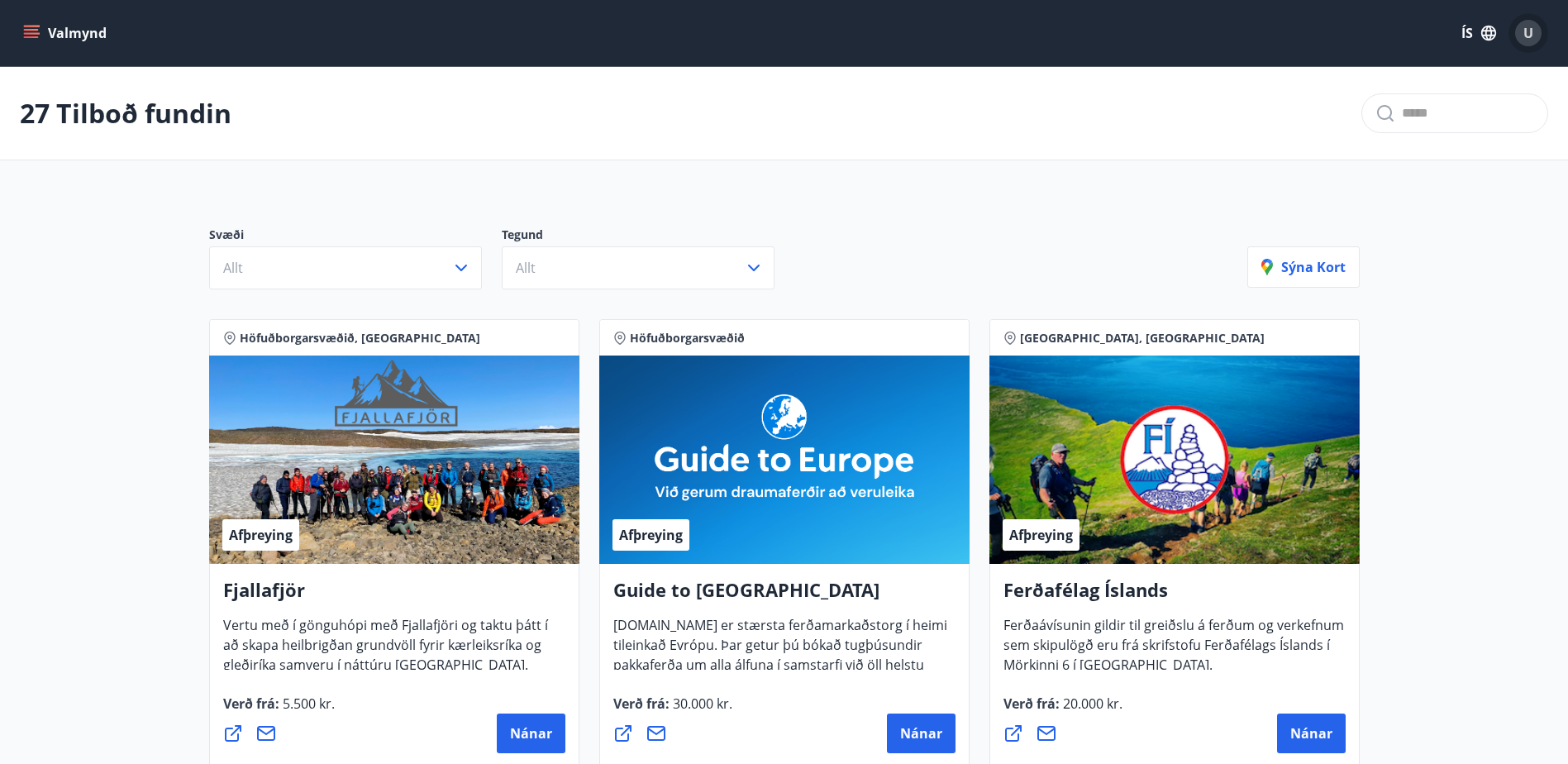
click at [1519, 31] on div "U" at bounding box center [1527, 33] width 27 height 27
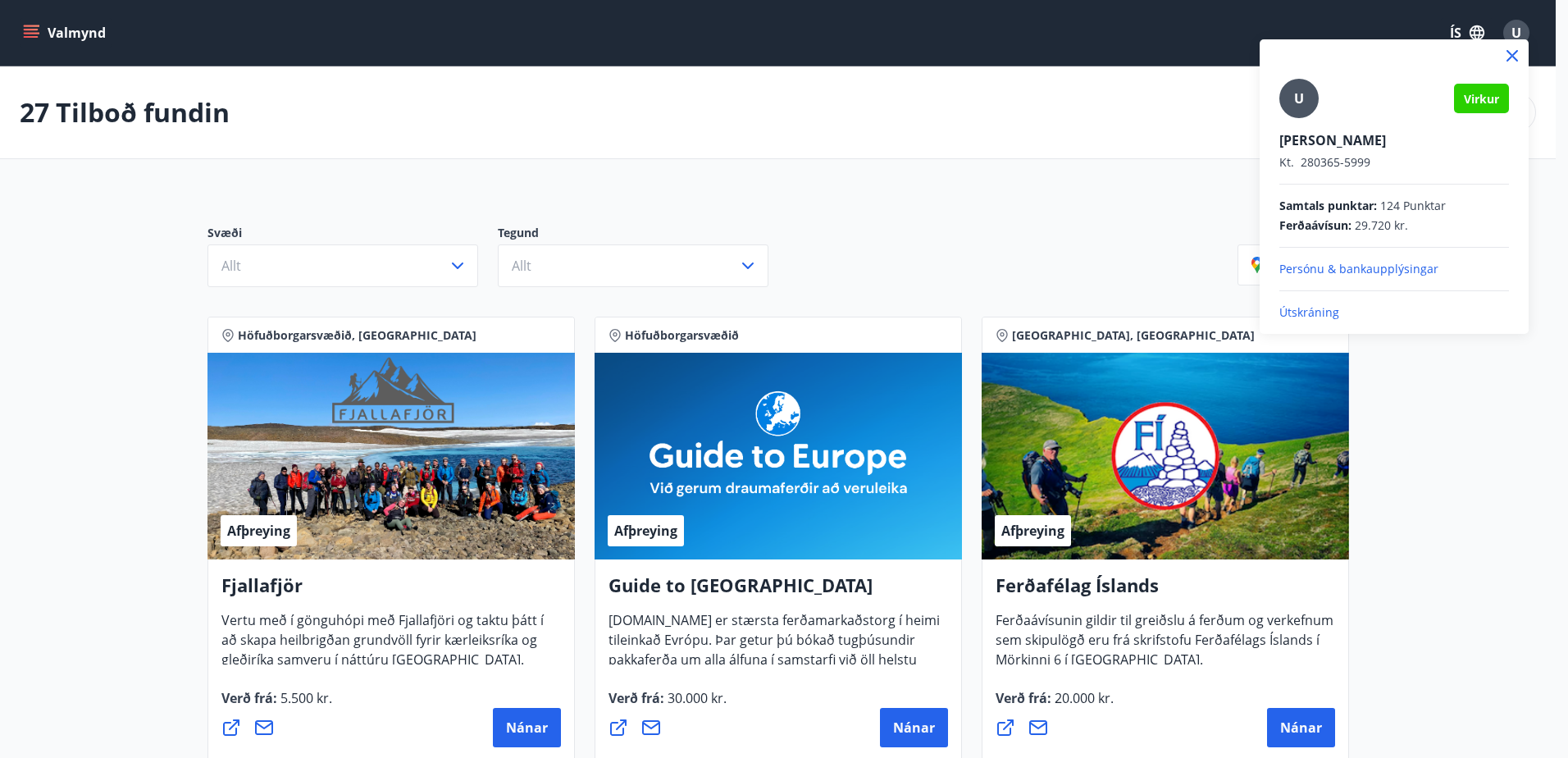
click at [1341, 232] on span "Ferðaávísun :" at bounding box center [1315, 225] width 72 height 17
click at [1356, 268] on p "Persónu & bankaupplýsingar" at bounding box center [1394, 269] width 229 height 17
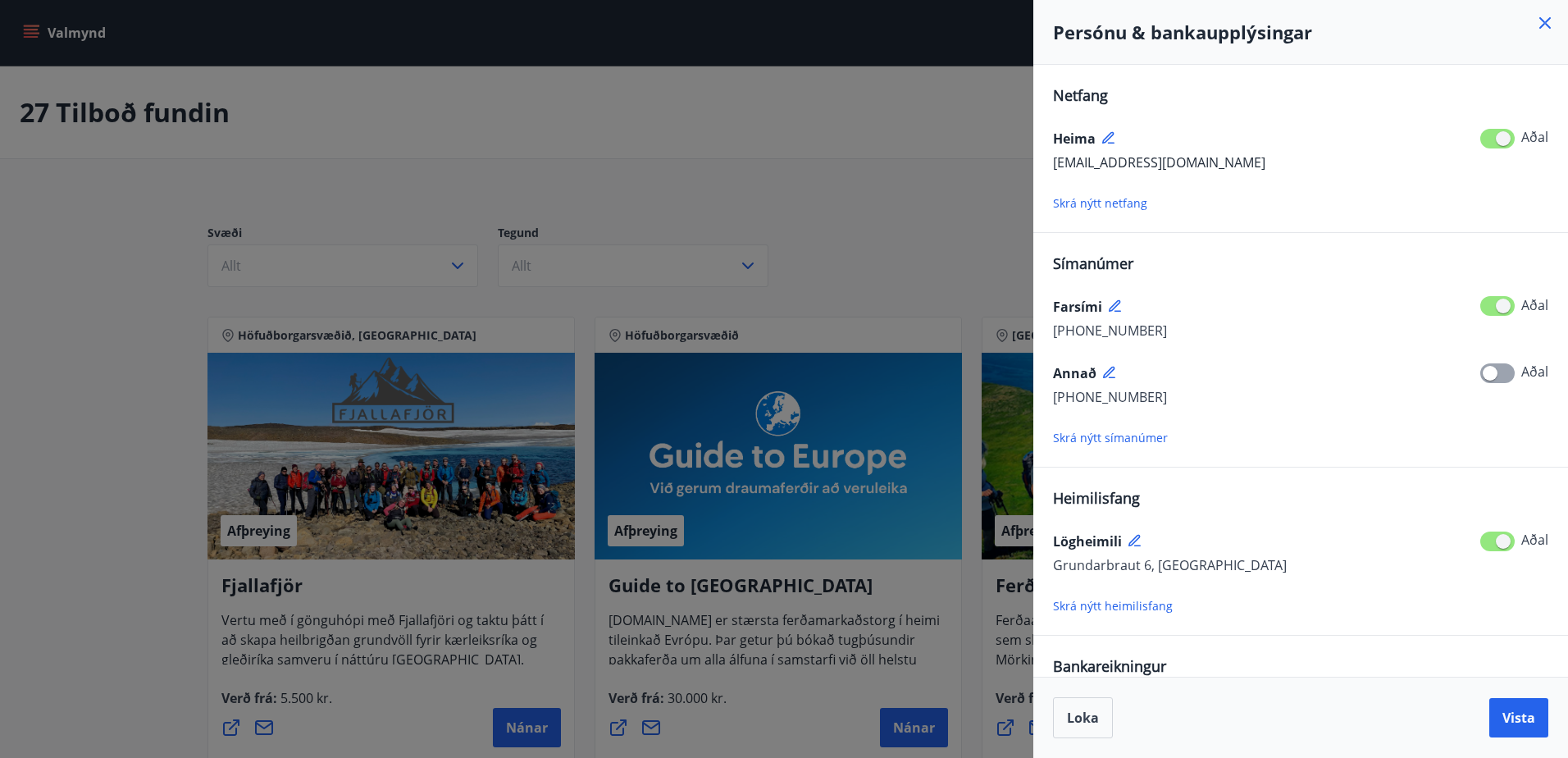
click at [1538, 19] on icon at bounding box center [1545, 23] width 20 height 20
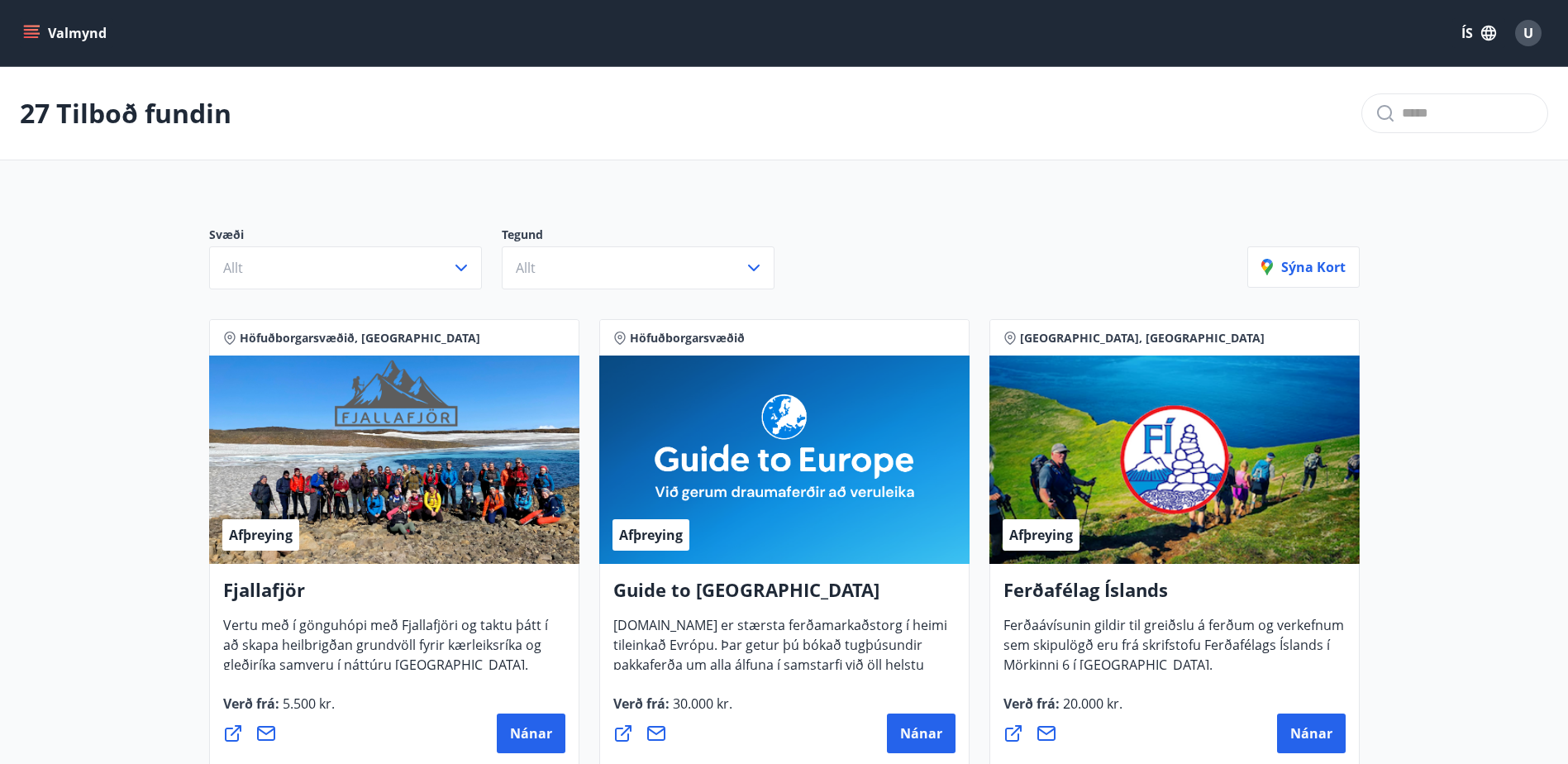
click at [29, 37] on icon "menu" at bounding box center [31, 38] width 15 height 2
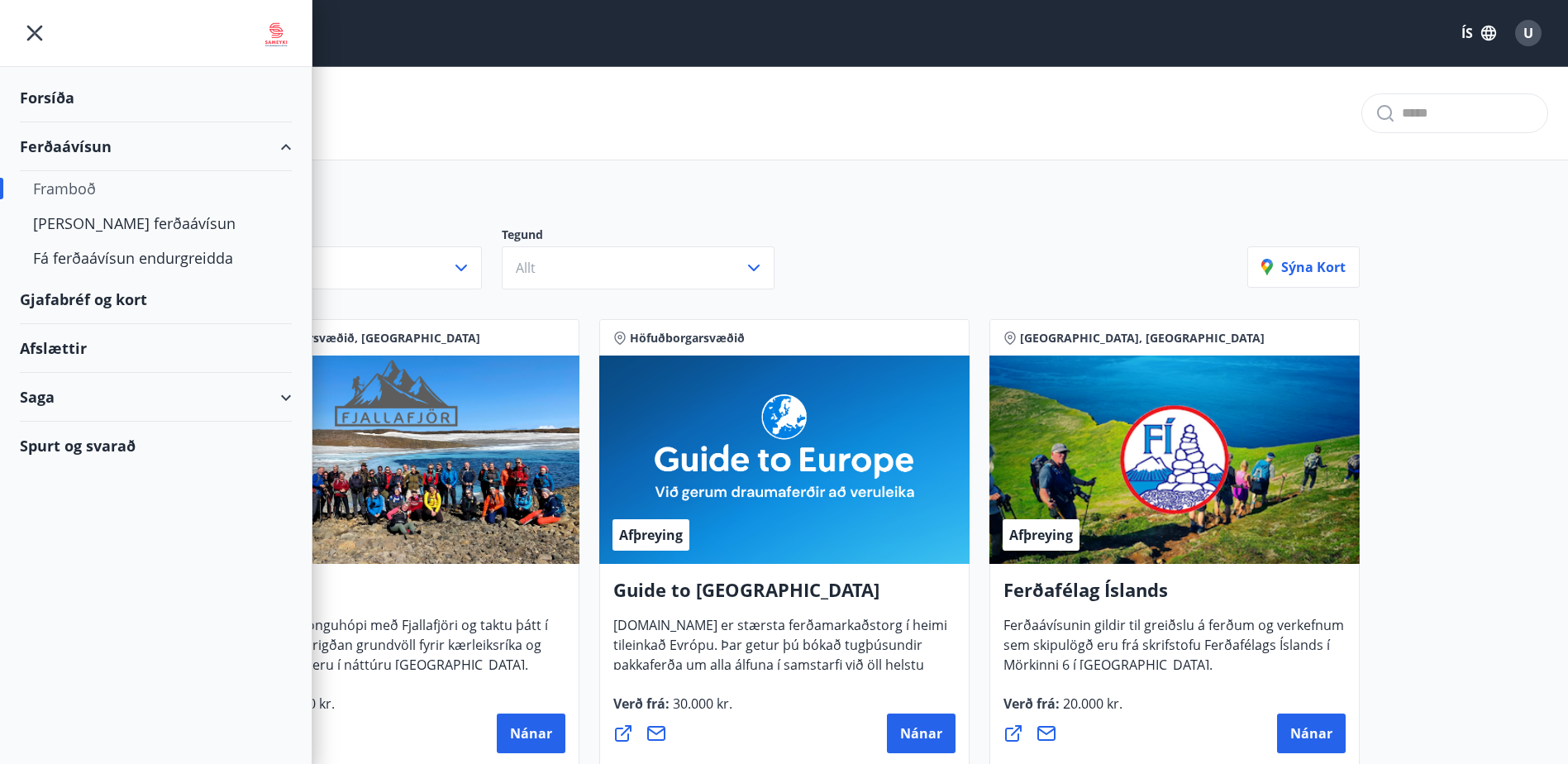
click at [285, 395] on div "Saga" at bounding box center [156, 397] width 272 height 49
click at [106, 438] on div "Ferðaávísun" at bounding box center [155, 439] width 245 height 35
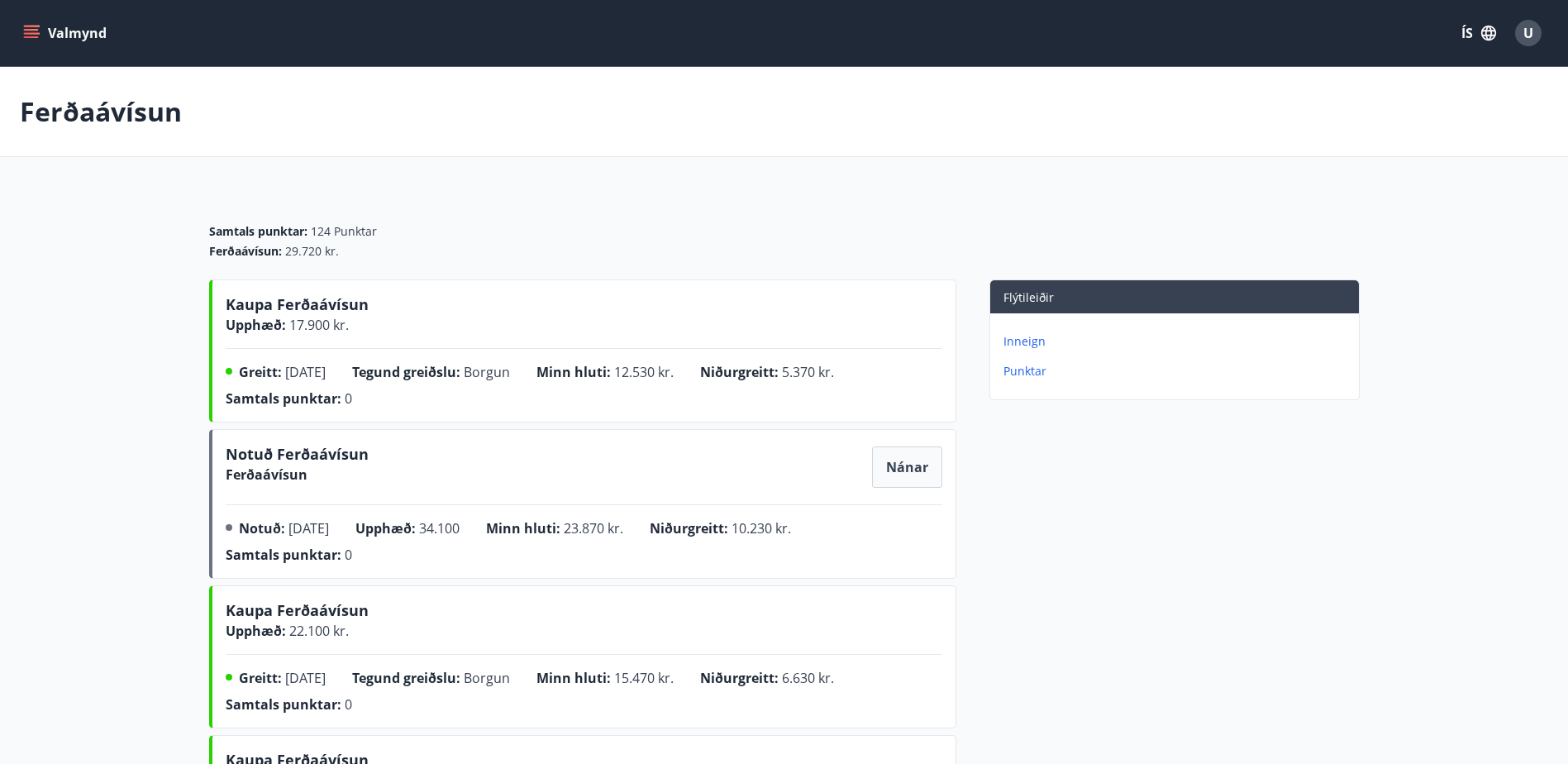
click at [1037, 341] on p "Inneign" at bounding box center [1178, 341] width 349 height 17
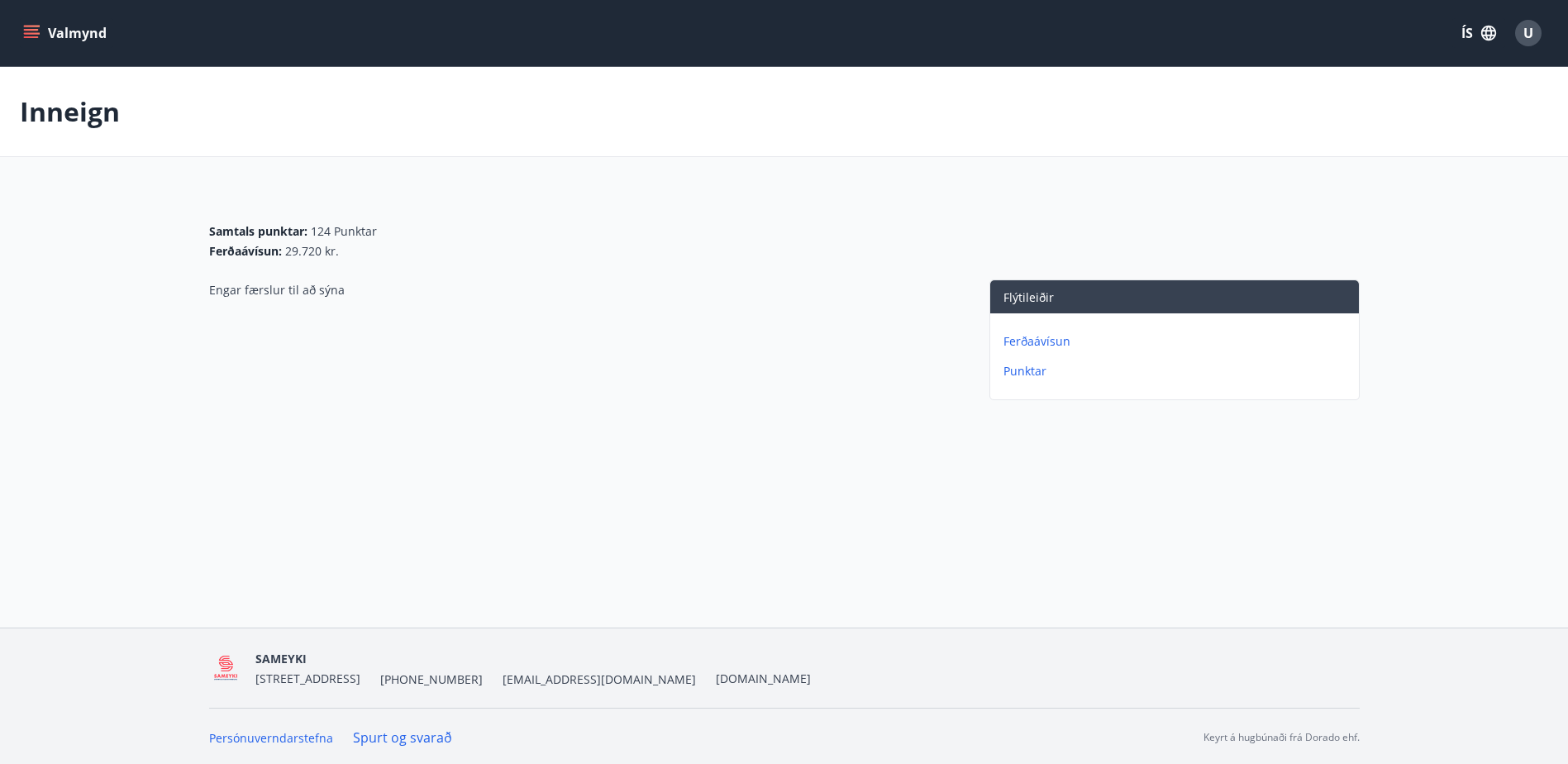
click at [1043, 338] on p "Ferðaávísun" at bounding box center [1178, 341] width 349 height 17
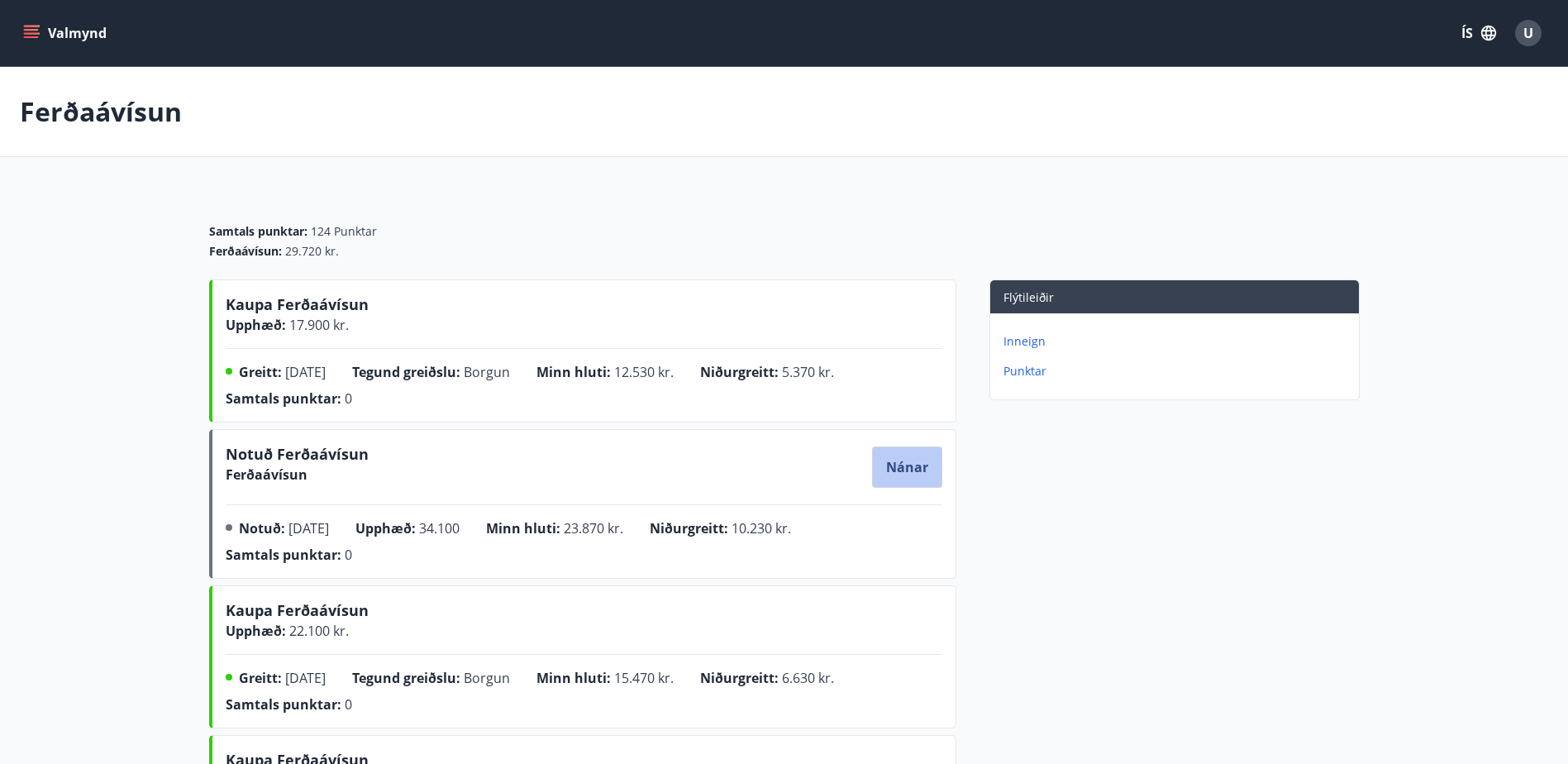
click at [913, 468] on span "Nánar" at bounding box center [906, 467] width 42 height 18
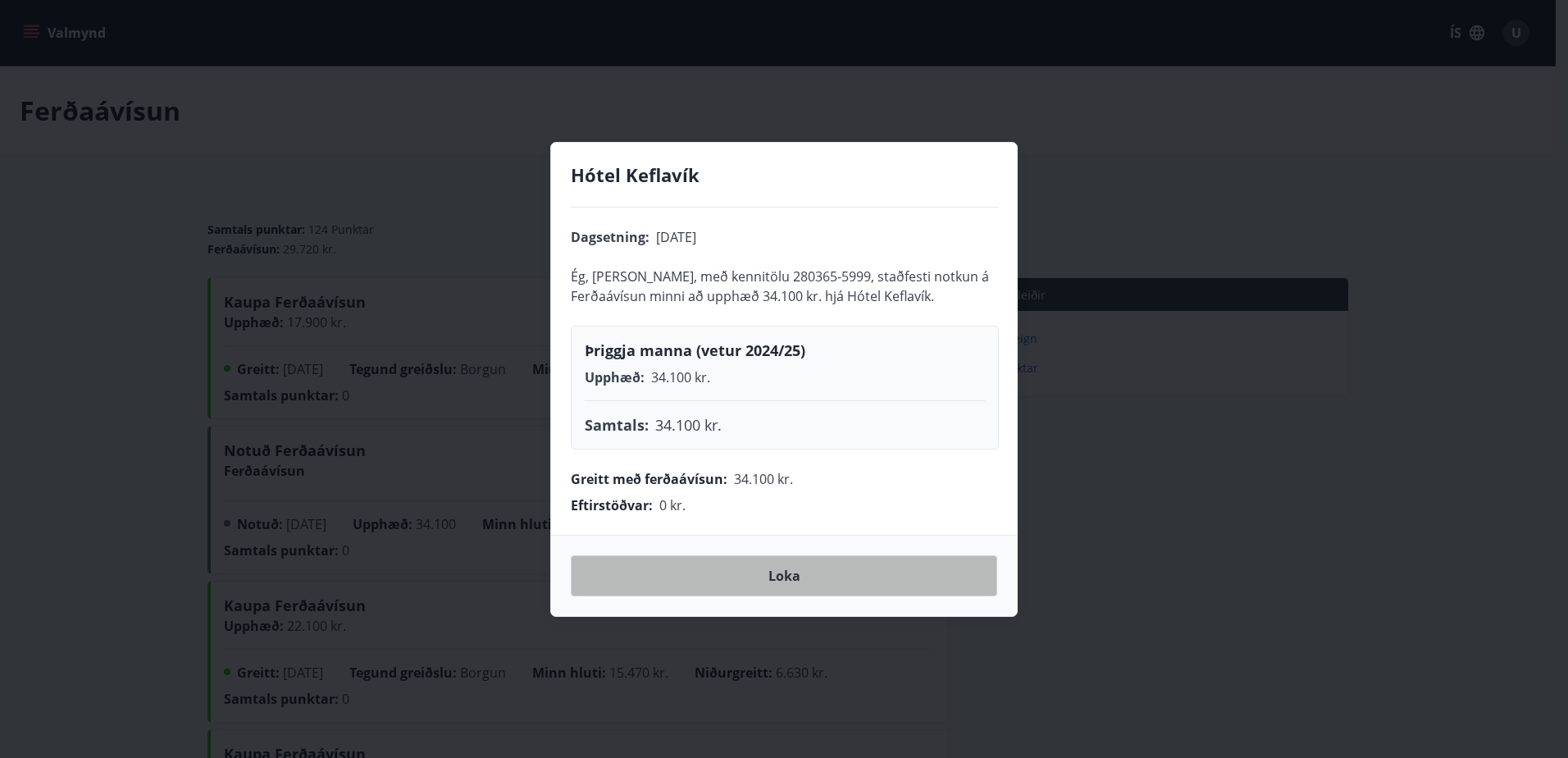
click at [783, 574] on span "Loka" at bounding box center [784, 576] width 31 height 18
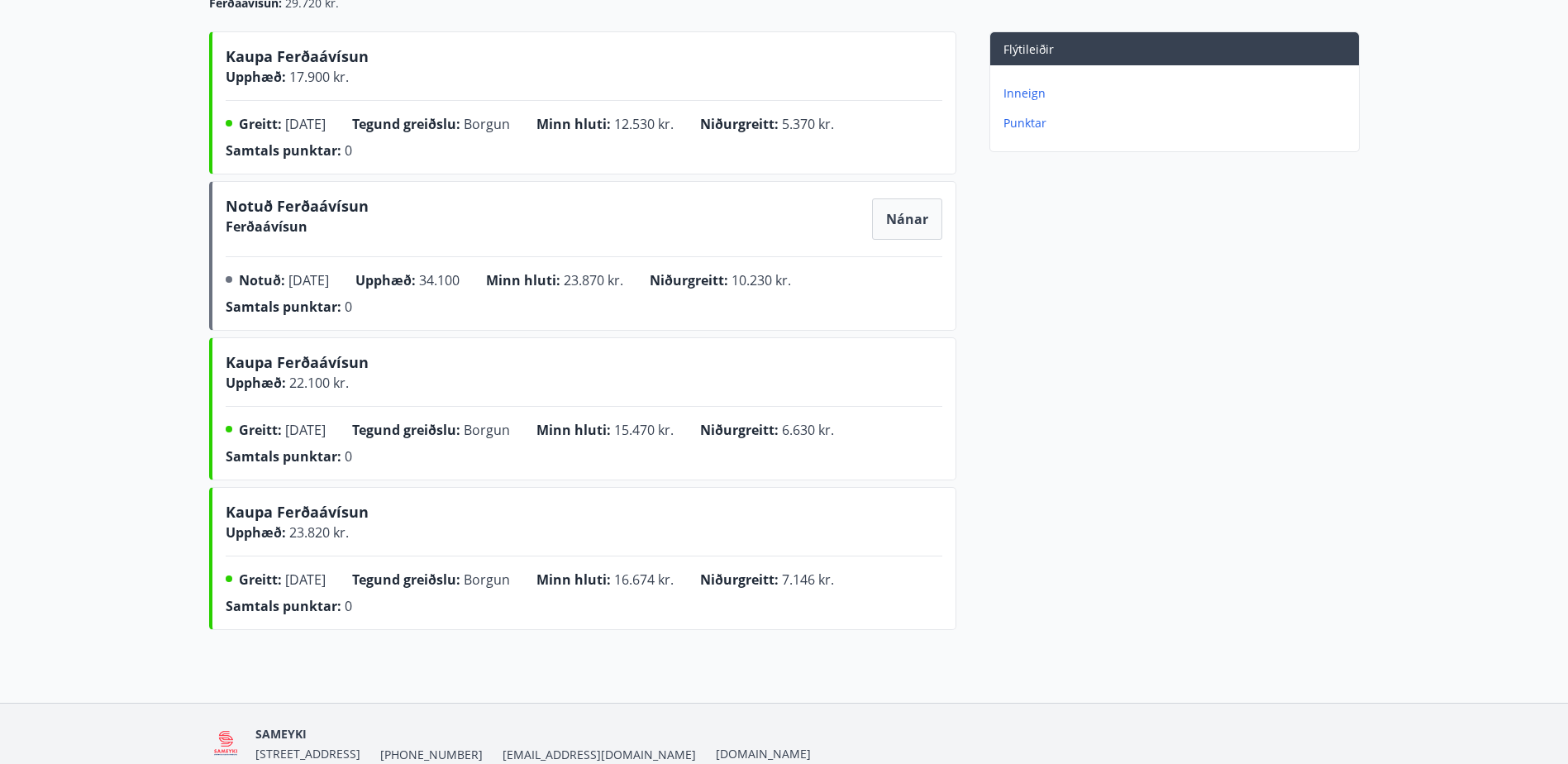
scroll to position [77, 0]
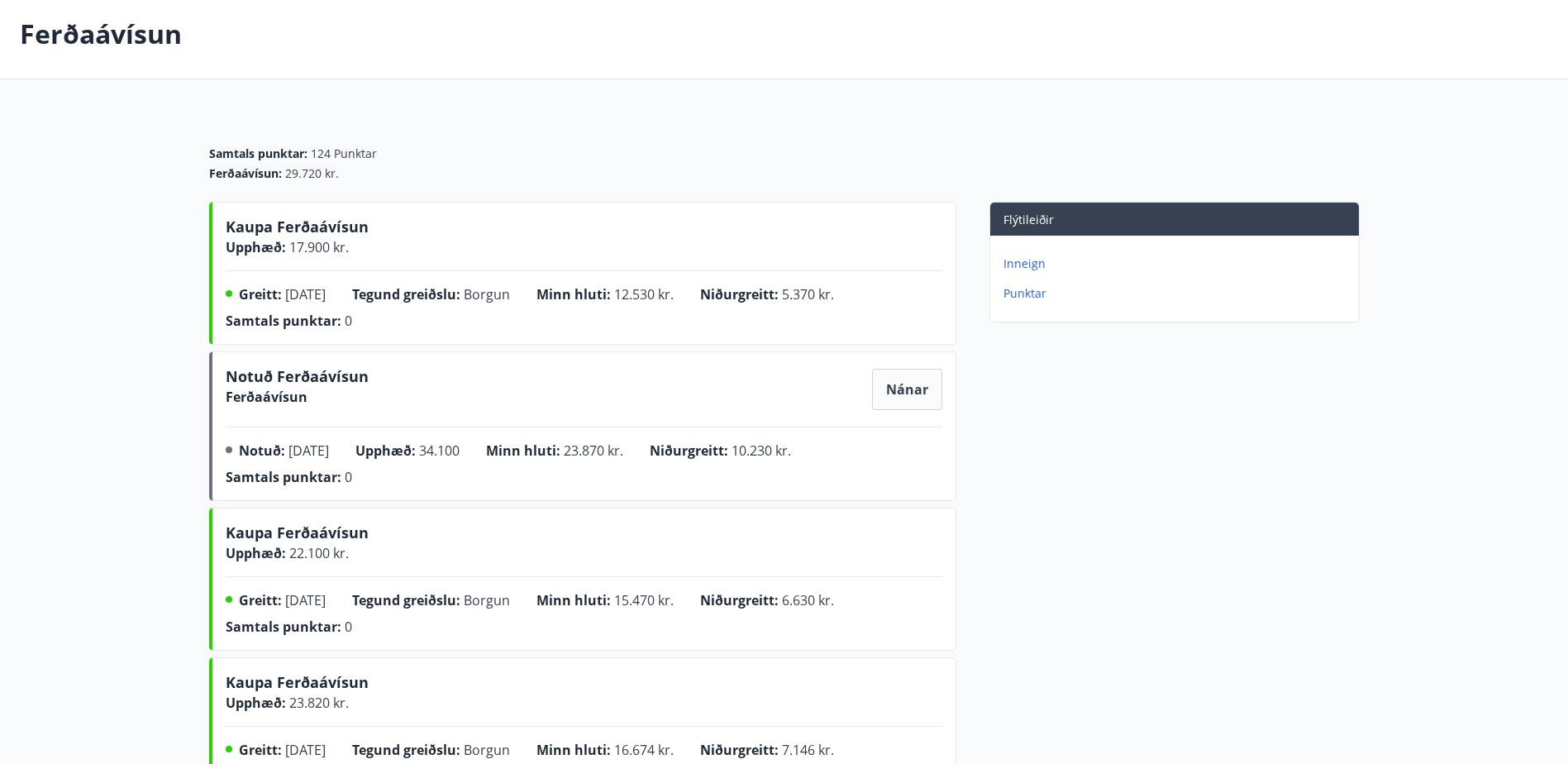
click at [911, 392] on span "Nánar" at bounding box center [906, 389] width 42 height 18
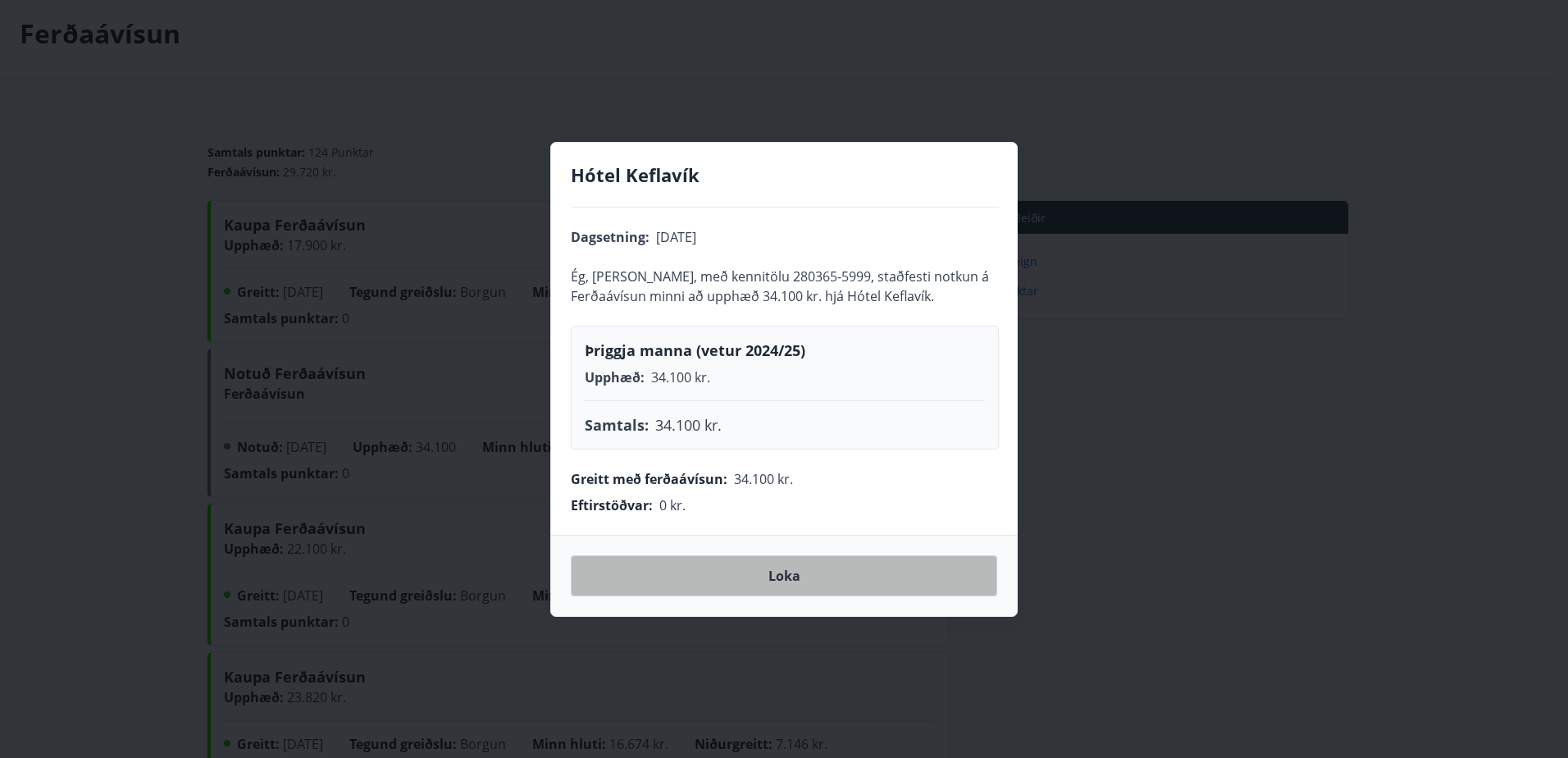
click at [785, 583] on span "Loka" at bounding box center [784, 576] width 31 height 18
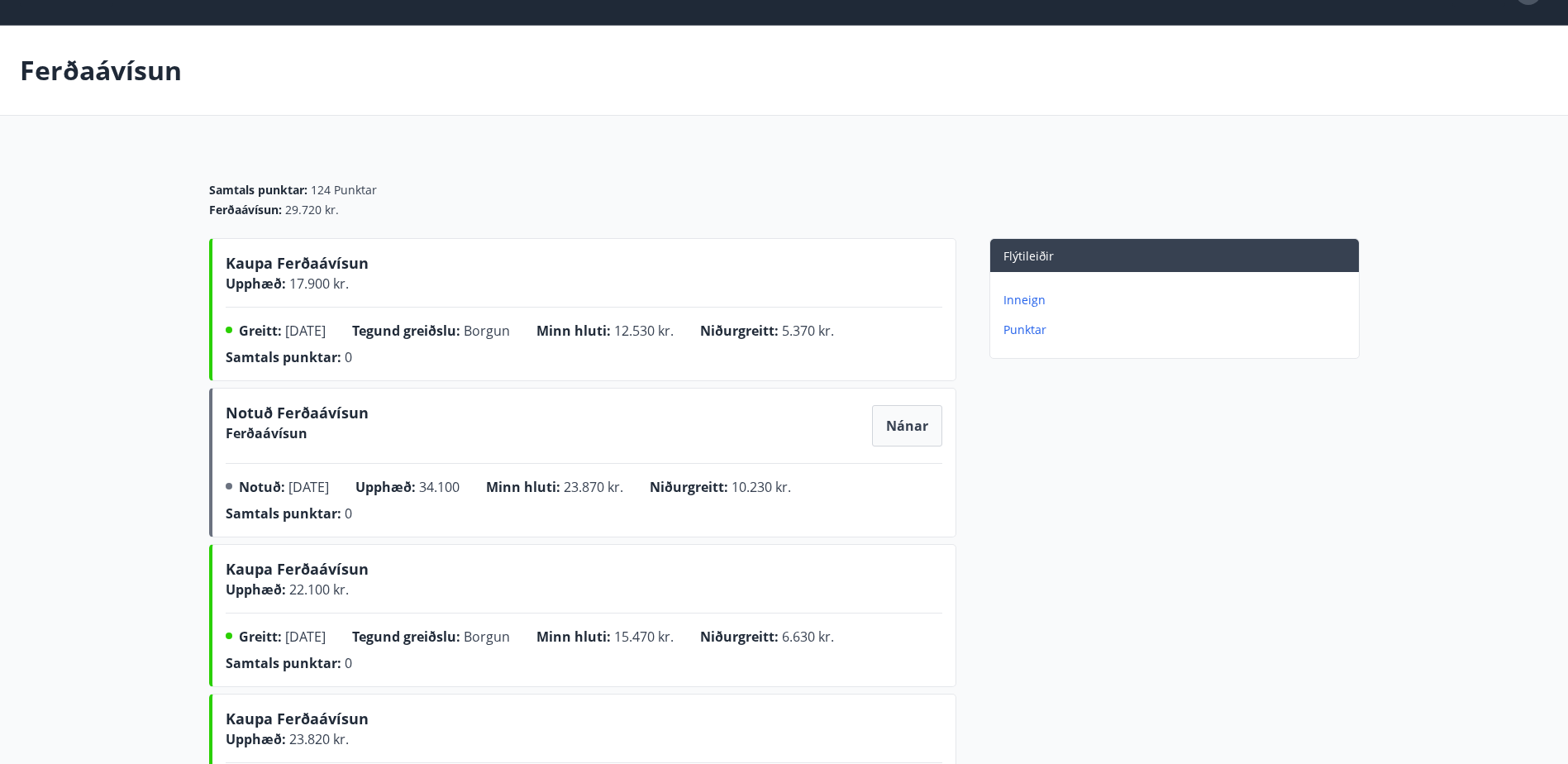
scroll to position [0, 0]
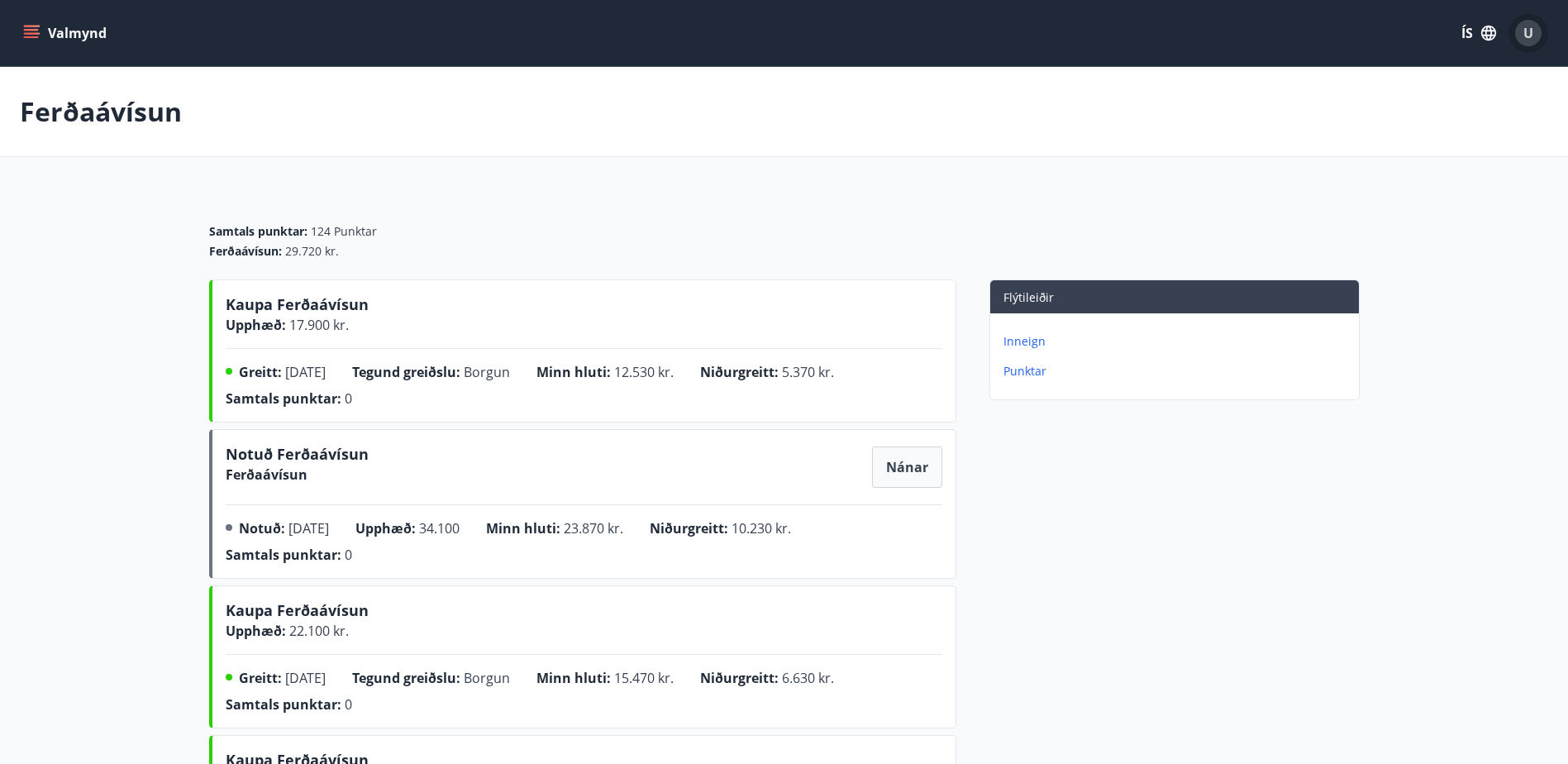
click at [1533, 32] on span "U" at bounding box center [1528, 33] width 10 height 18
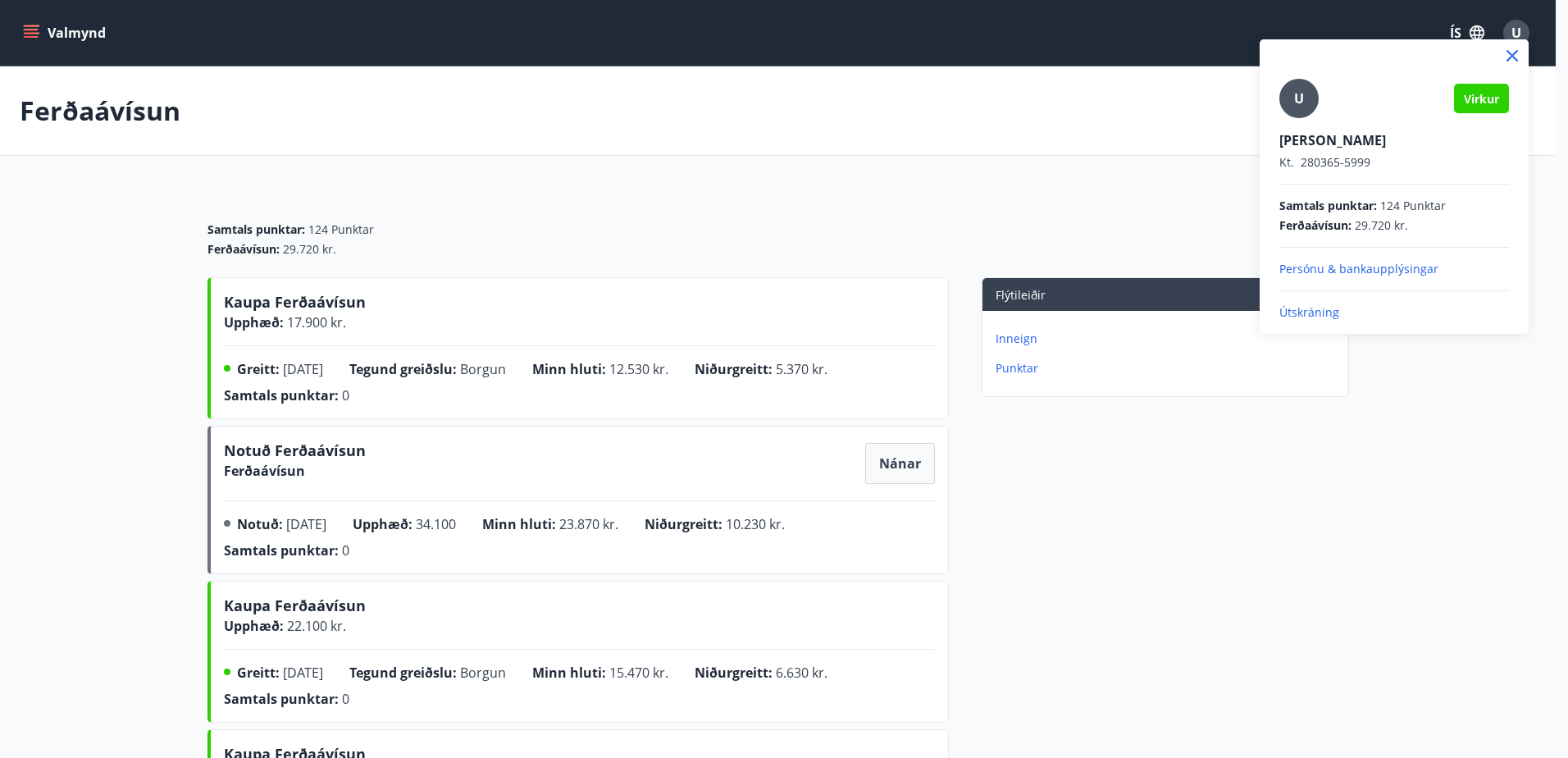
click at [1510, 58] on icon at bounding box center [1513, 56] width 12 height 12
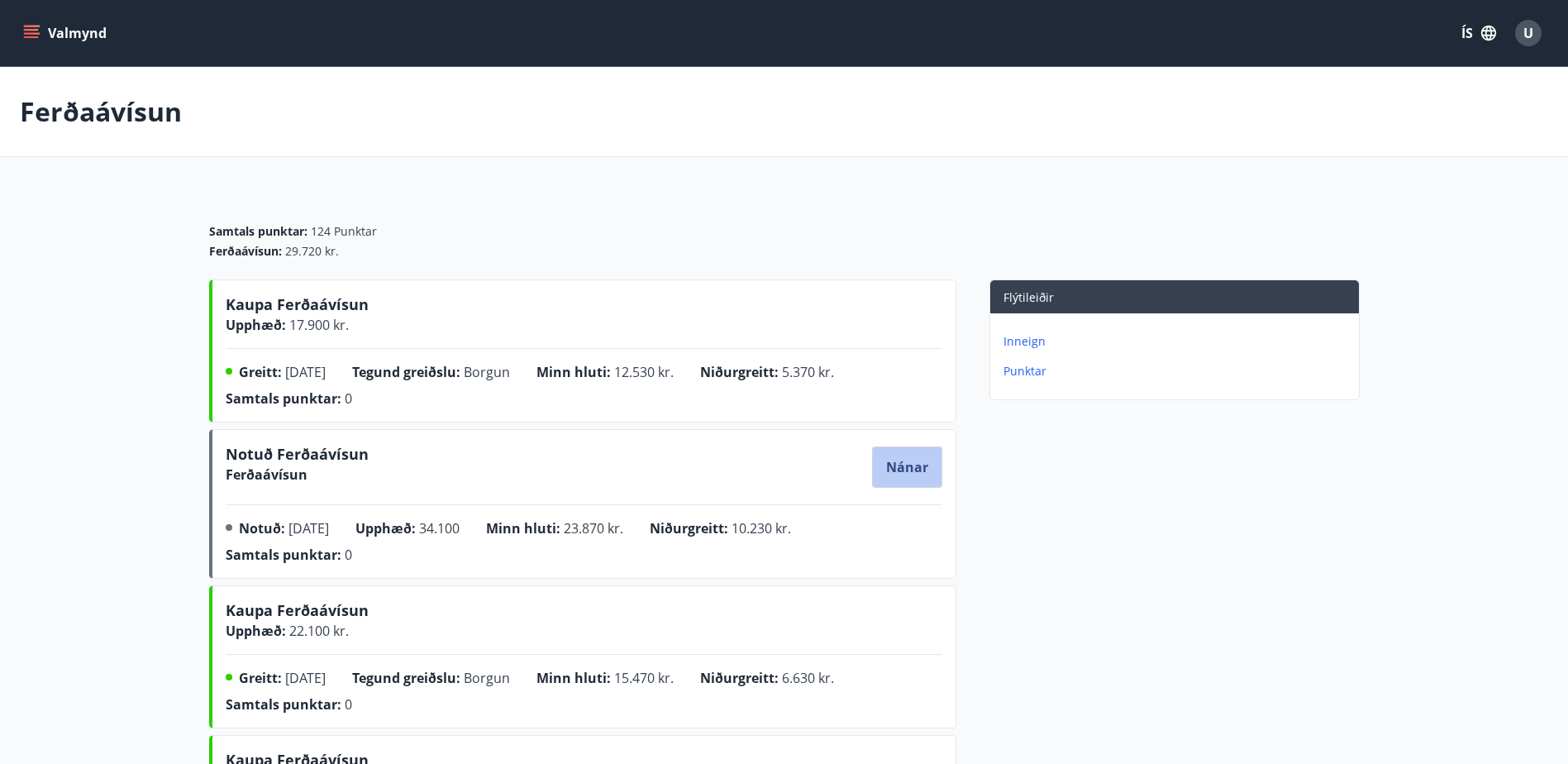
click at [900, 467] on span "Nánar" at bounding box center [906, 467] width 42 height 18
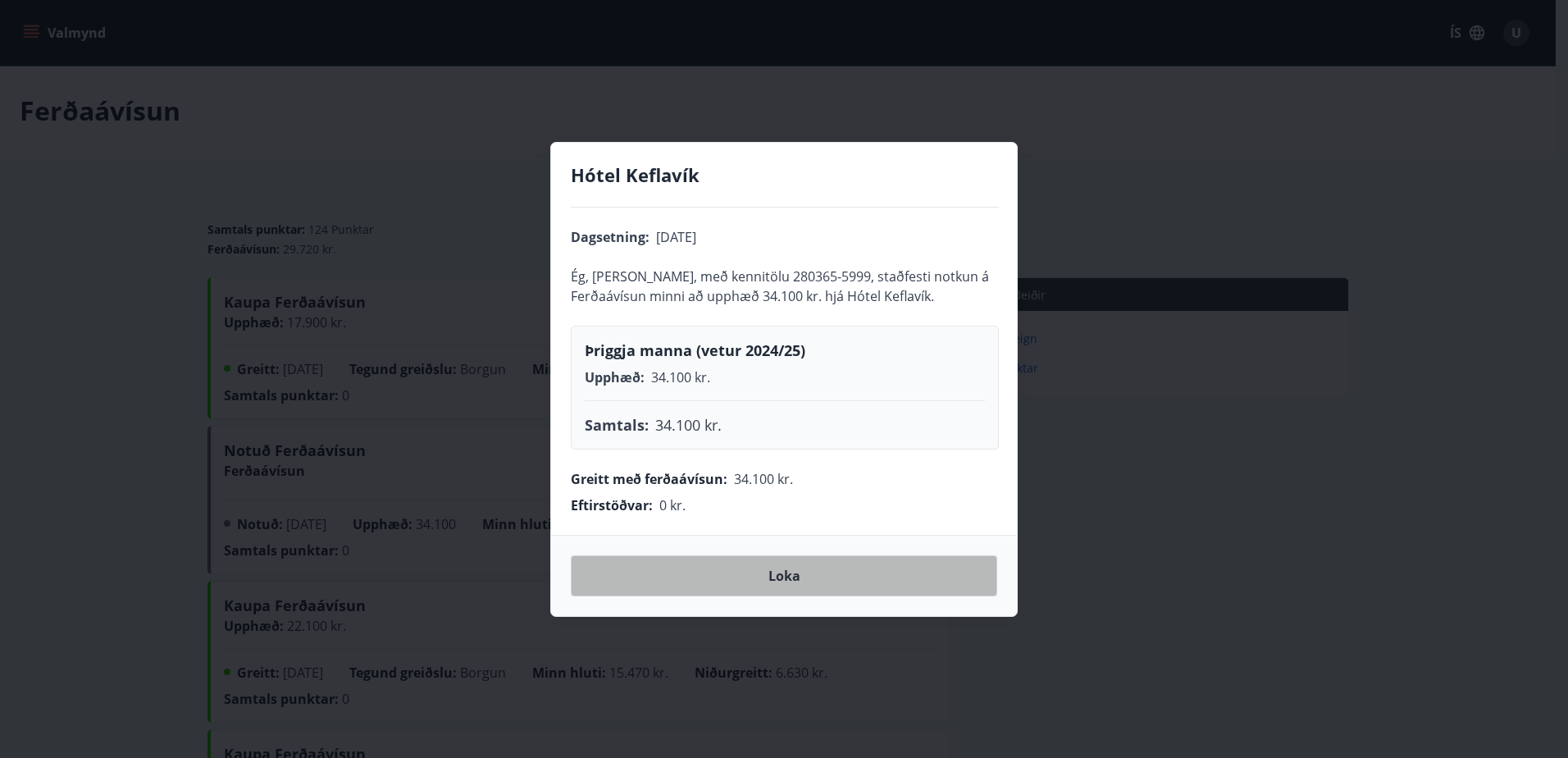
click at [789, 571] on span "Loka" at bounding box center [784, 576] width 31 height 18
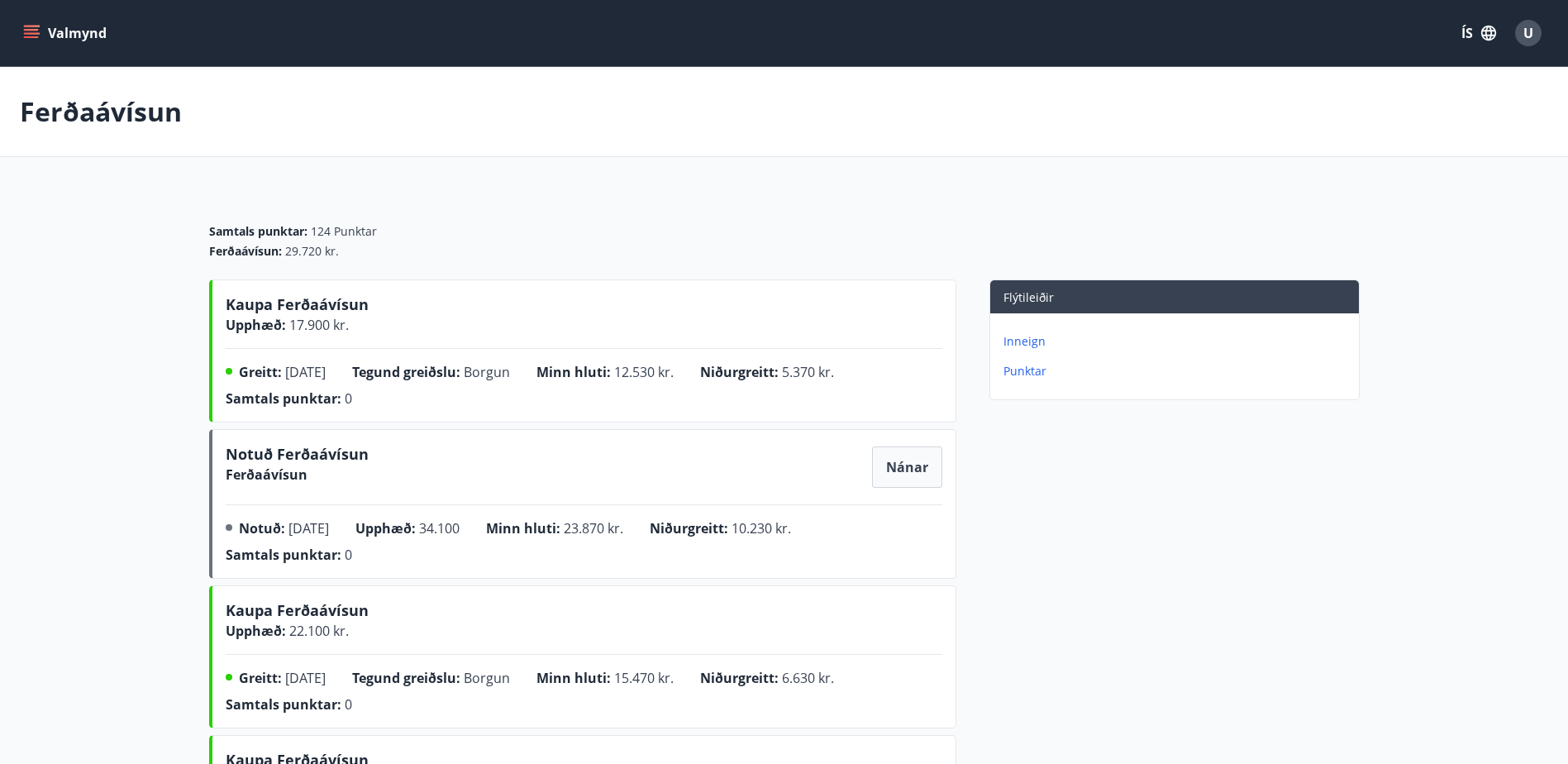
click at [48, 27] on button "Valmynd" at bounding box center [66, 33] width 93 height 30
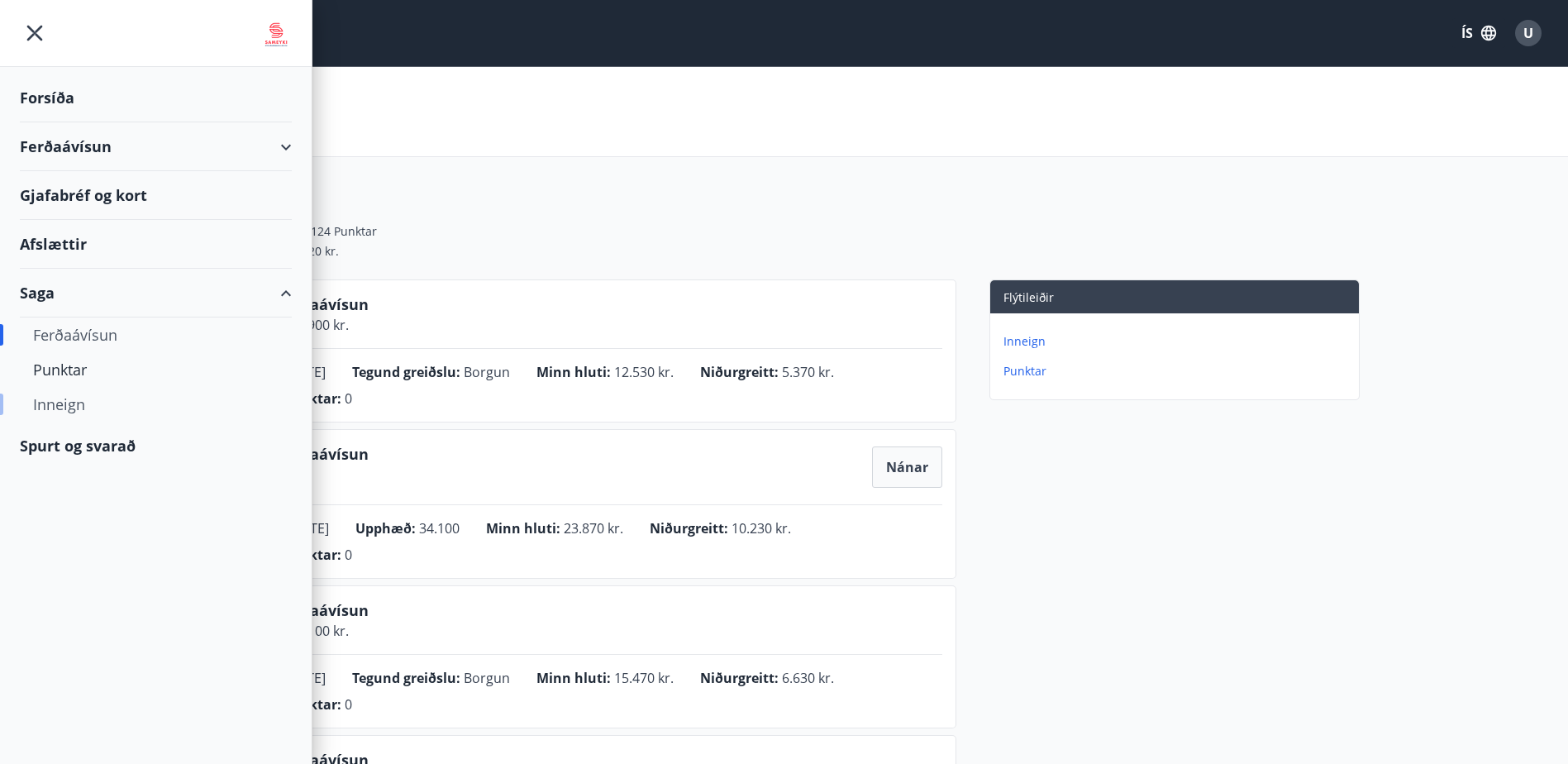
click at [66, 407] on div "Inneign" at bounding box center [155, 404] width 245 height 35
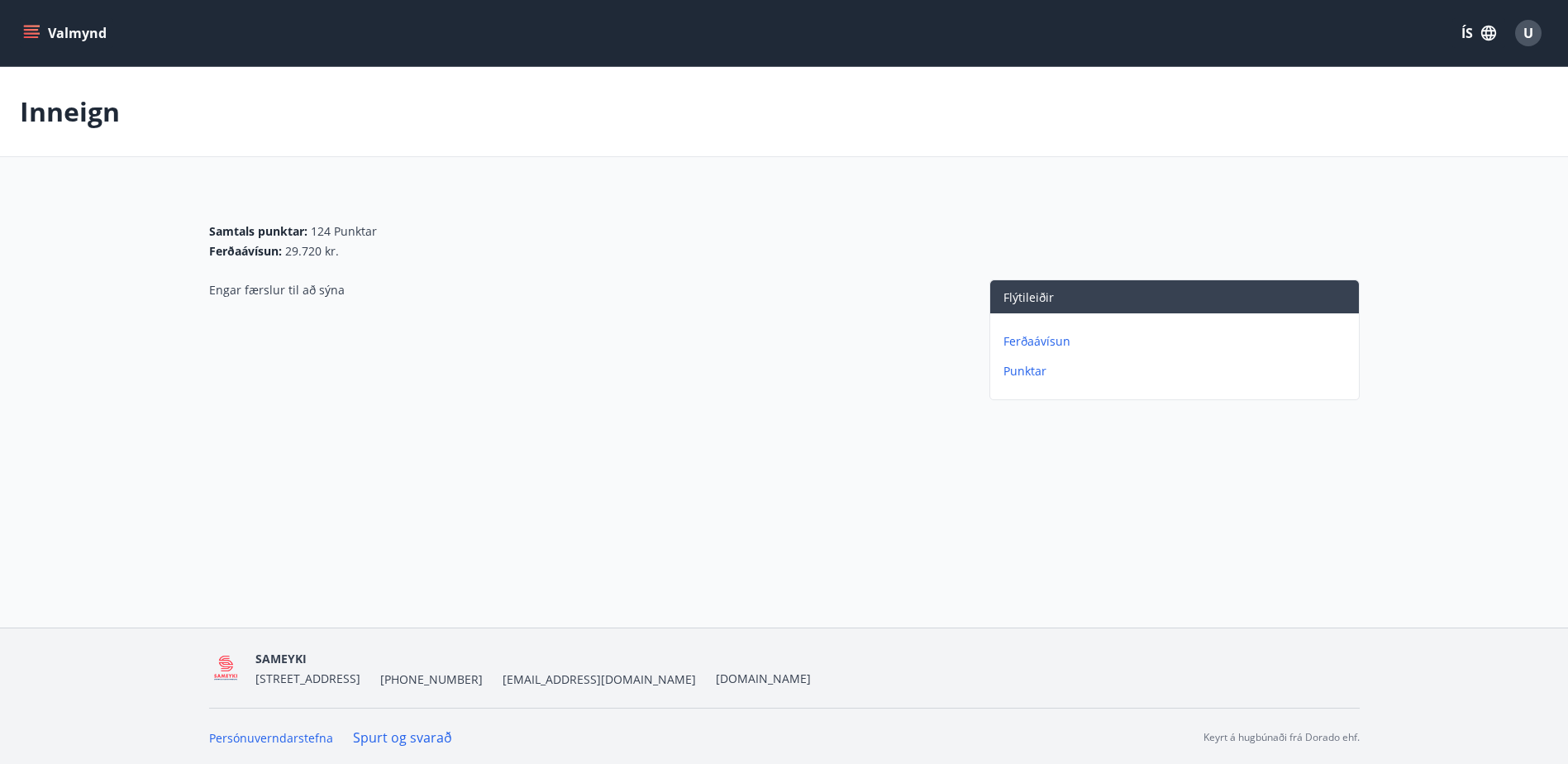
click at [1043, 337] on p "Ferðaávísun" at bounding box center [1178, 341] width 349 height 17
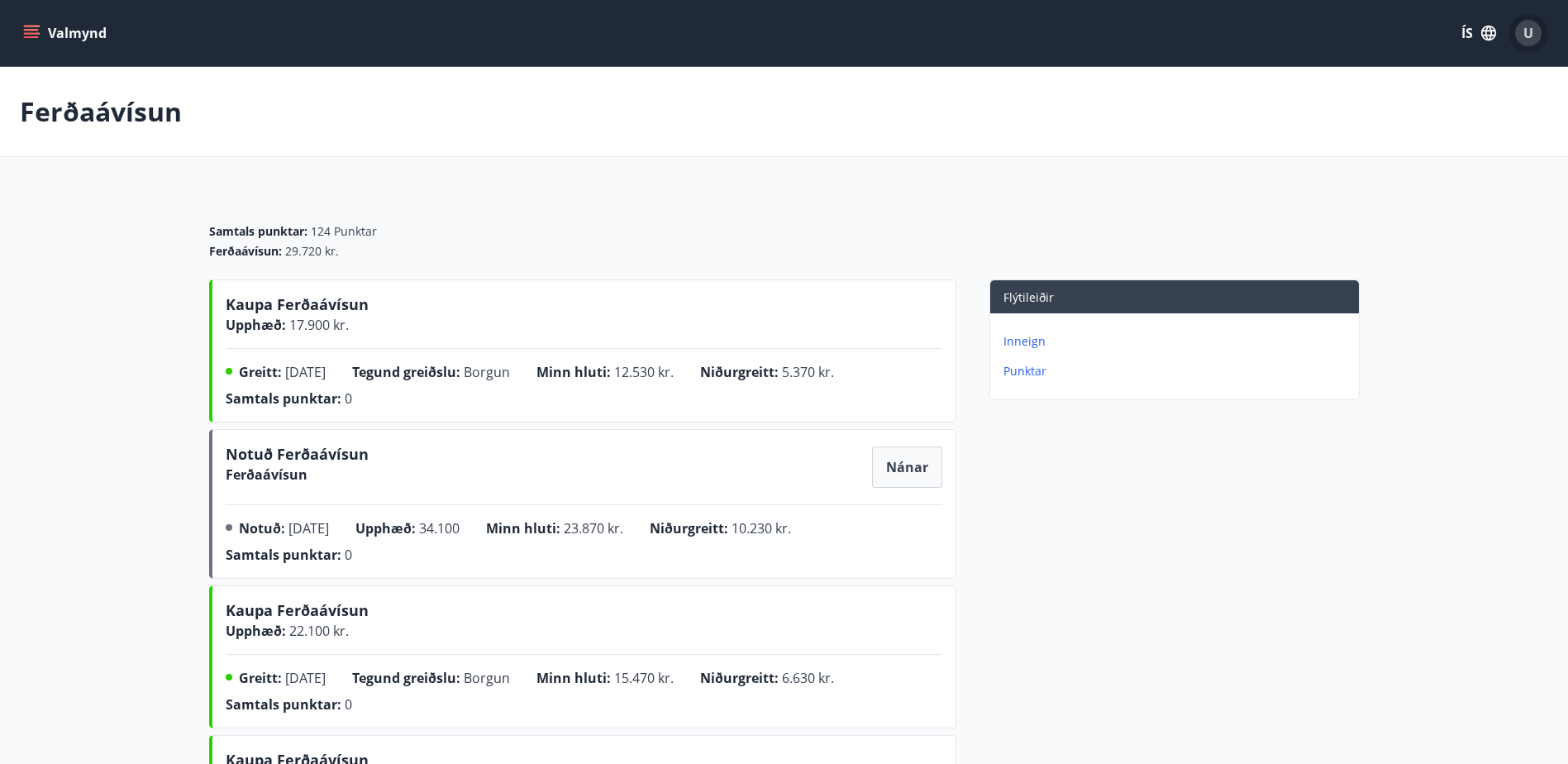
click at [1519, 31] on div "U" at bounding box center [1527, 33] width 27 height 27
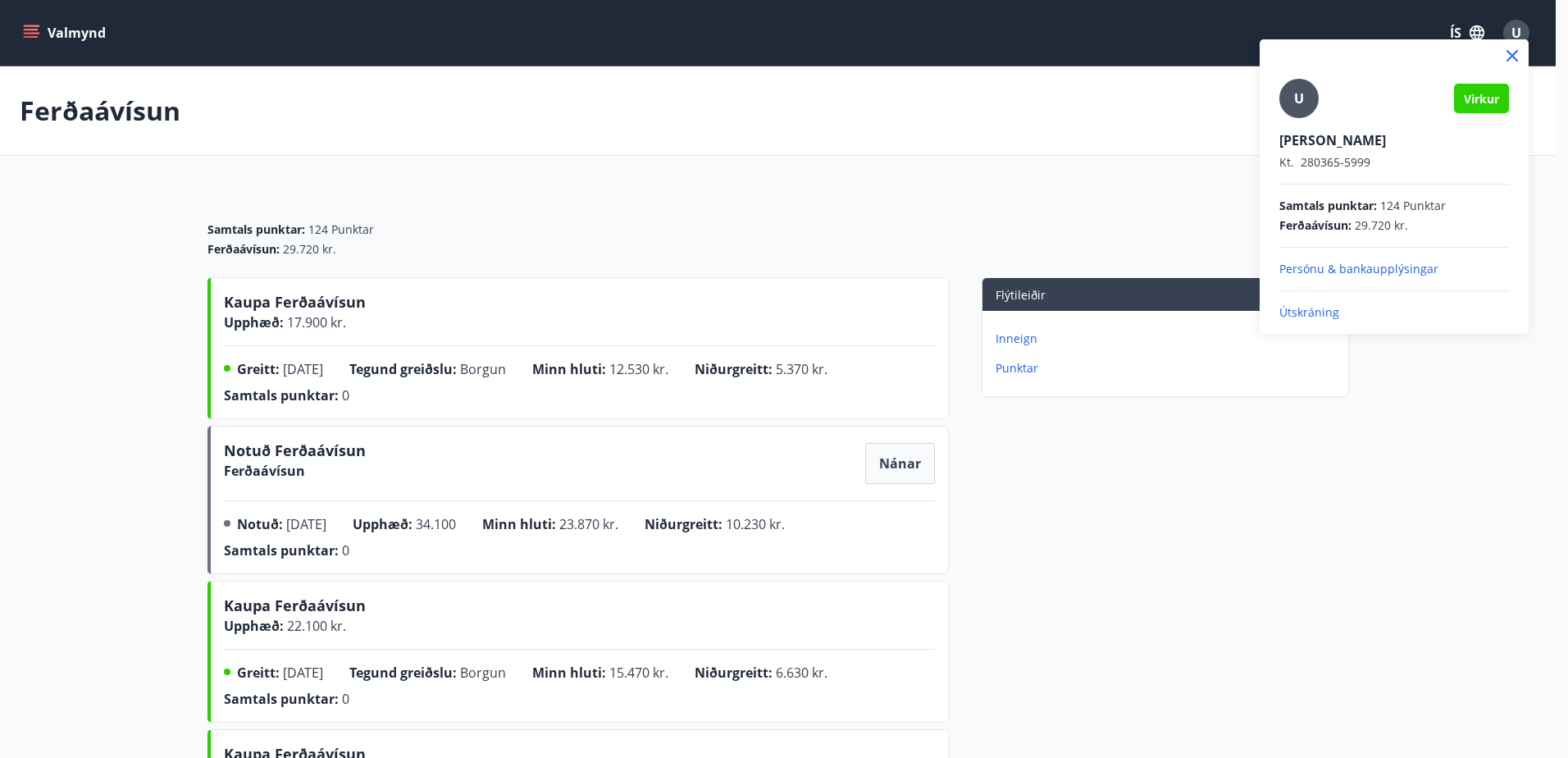
click at [1331, 311] on p "Útskráning" at bounding box center [1394, 312] width 229 height 17
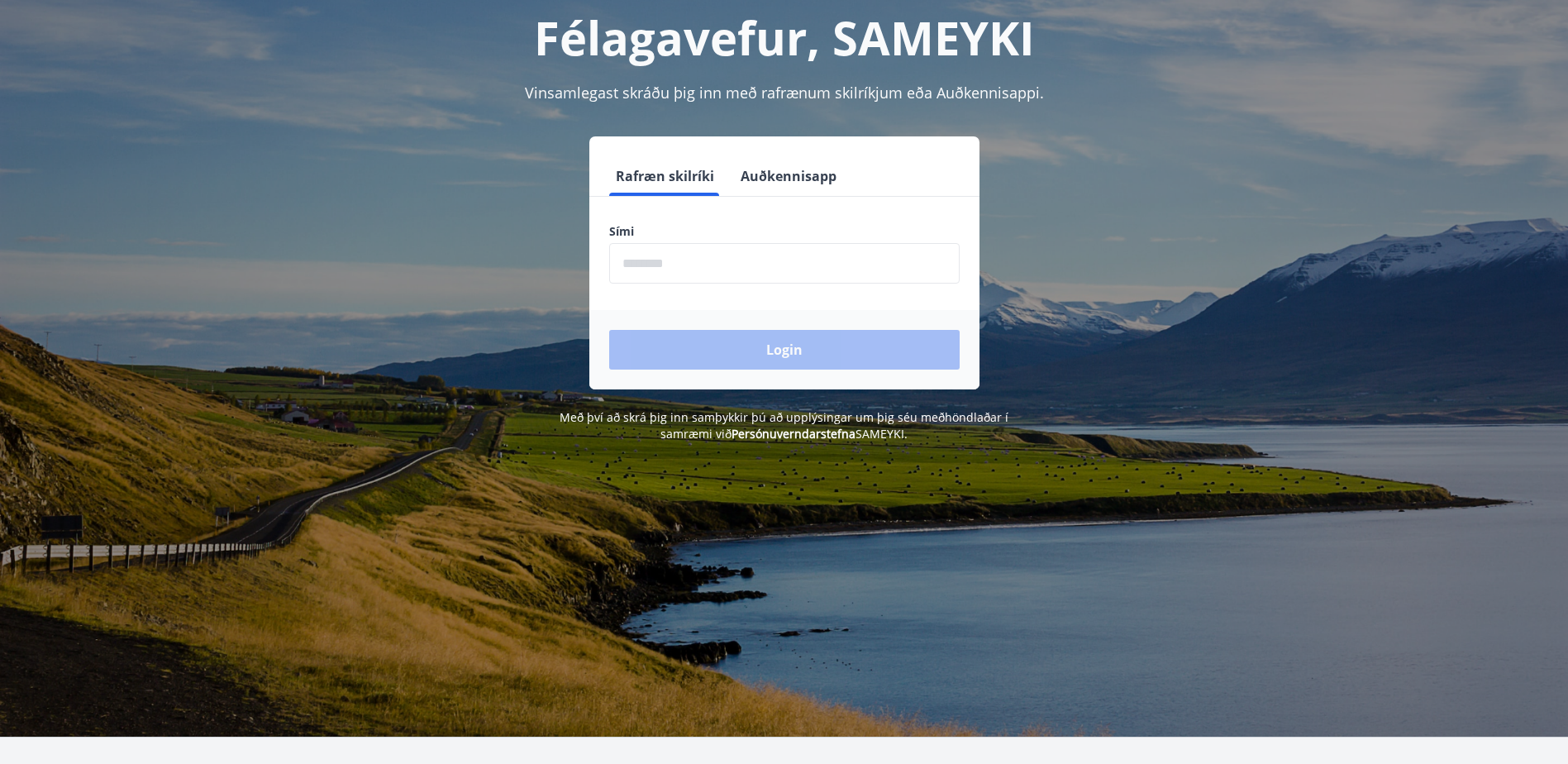
scroll to position [205, 0]
